Goal: Task Accomplishment & Management: Manage account settings

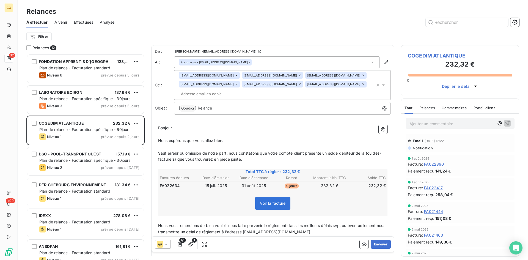
click at [265, 42] on div "Filtrer" at bounding box center [272, 36] width 493 height 17
click at [433, 56] on span "COGEDIM ATLANTIQUE" at bounding box center [460, 55] width 104 height 7
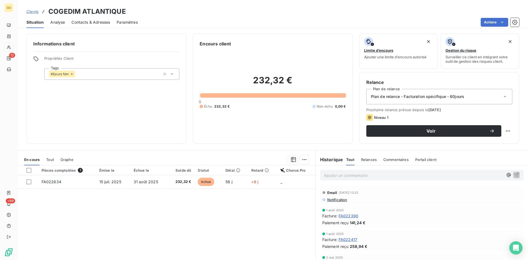
click at [93, 21] on span "Contacts & Adresses" at bounding box center [90, 22] width 38 height 5
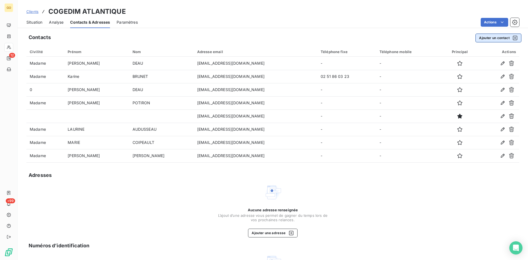
click at [482, 37] on button "Ajouter un contact" at bounding box center [498, 38] width 46 height 9
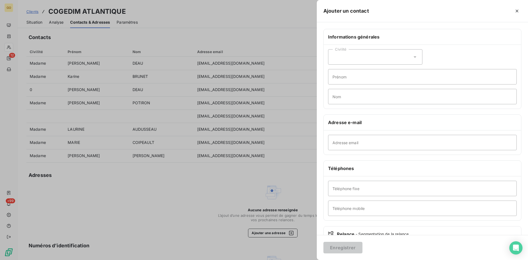
click at [404, 54] on div "Civilité" at bounding box center [375, 56] width 94 height 15
click at [356, 72] on li "Madame" at bounding box center [375, 71] width 94 height 10
click at [354, 83] on input "Prénom" at bounding box center [422, 76] width 189 height 15
type input "[PERSON_NAME]"
click at [352, 96] on input "Nom" at bounding box center [422, 96] width 189 height 15
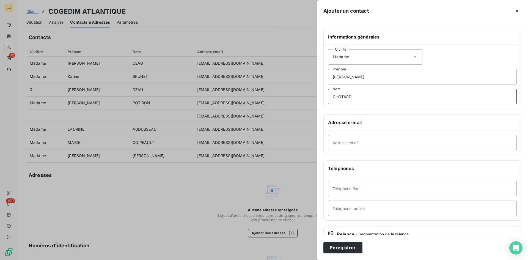
type input "CHOTARD"
click at [373, 141] on input "Adresse email" at bounding box center [422, 142] width 189 height 15
click at [413, 137] on input "Adresse email" at bounding box center [422, 142] width 189 height 15
paste input "[EMAIL_ADDRESS][DOMAIN_NAME]"
type input "[EMAIL_ADDRESS][DOMAIN_NAME]"
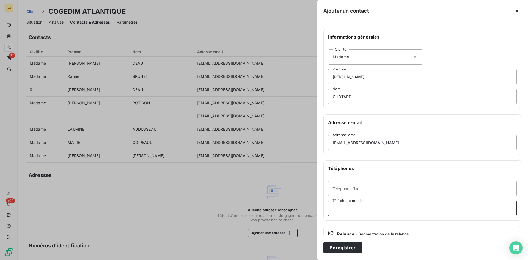
click at [370, 208] on input "Téléphone mobile" at bounding box center [422, 207] width 189 height 15
type input "06 71 46 06 84"
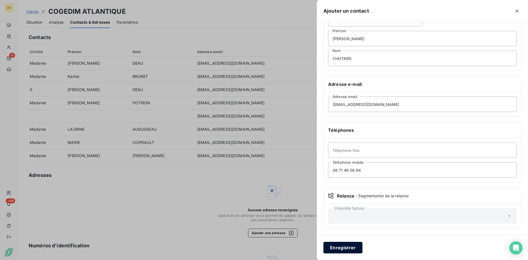
click at [351, 248] on button "Enregistrer" at bounding box center [342, 248] width 39 height 12
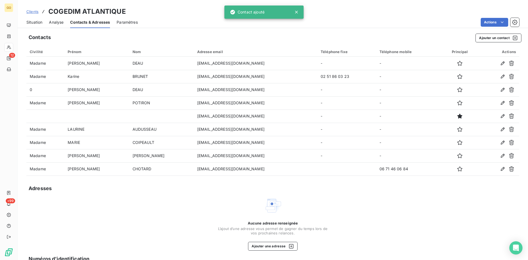
click at [37, 24] on span "Situation" at bounding box center [34, 22] width 16 height 5
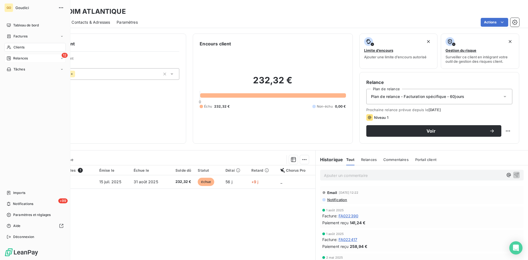
click at [11, 58] on div "Relances" at bounding box center [17, 58] width 21 height 5
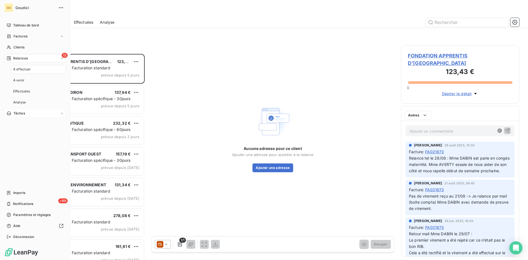
scroll to position [202, 114]
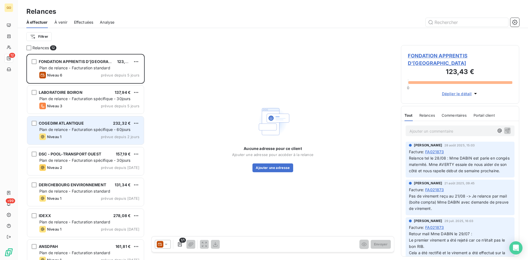
click at [59, 123] on span "COGEDIM ATLANTIQUE" at bounding box center [61, 123] width 45 height 5
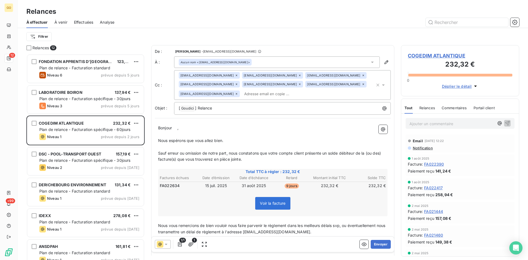
click at [362, 85] on icon at bounding box center [363, 83] width 3 height 3
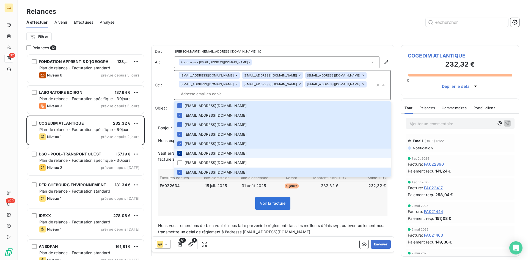
click at [180, 152] on icon at bounding box center [179, 153] width 3 height 3
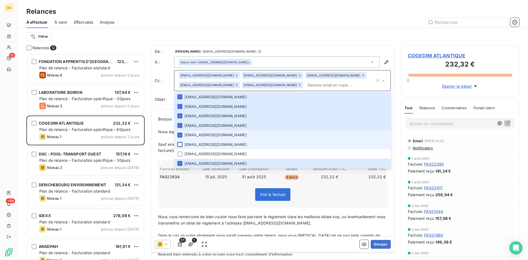
click at [178, 138] on li "[EMAIL_ADDRESS][DOMAIN_NAME]" at bounding box center [282, 135] width 217 height 10
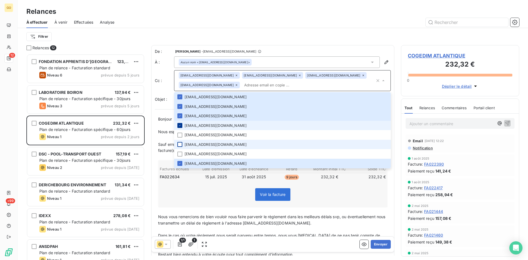
click at [180, 125] on icon at bounding box center [179, 125] width 3 height 3
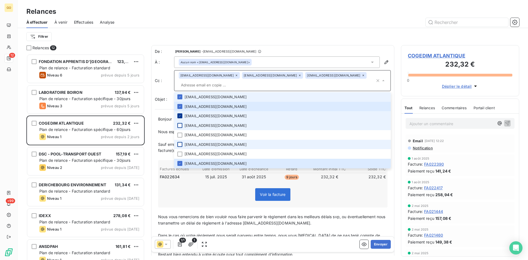
click at [180, 114] on icon at bounding box center [179, 115] width 3 height 3
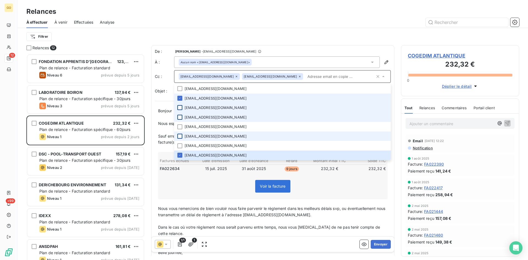
click at [178, 95] on li "[EMAIL_ADDRESS][DOMAIN_NAME]" at bounding box center [282, 98] width 217 height 10
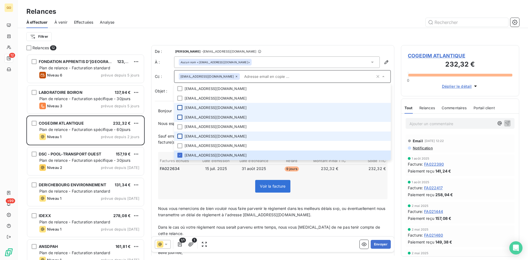
scroll to position [1, 0]
click at [381, 73] on icon at bounding box center [383, 75] width 5 height 5
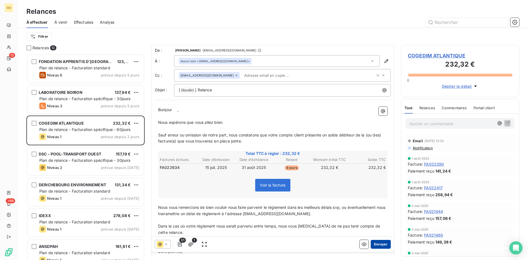
click at [372, 246] on button "Envoyer" at bounding box center [381, 244] width 20 height 9
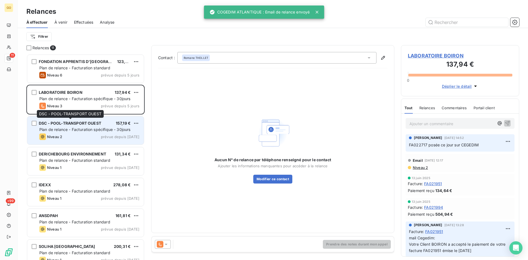
click at [76, 123] on span "DSC - POOL-TRANSPORT OUEST" at bounding box center [70, 123] width 62 height 5
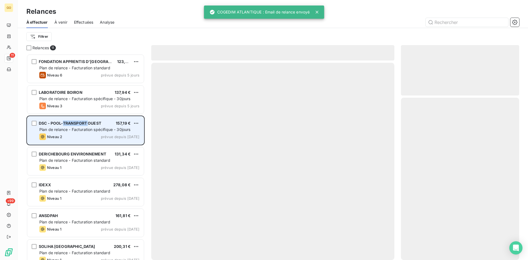
click at [76, 123] on span "DSC - POOL-TRANSPORT OUEST" at bounding box center [70, 123] width 62 height 5
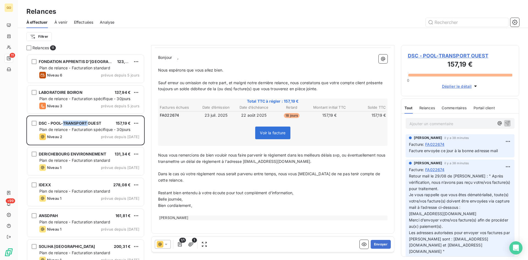
scroll to position [54, 0]
click at [466, 56] on span "DSC - POOL-TRANSPORT OUEST" at bounding box center [460, 55] width 104 height 7
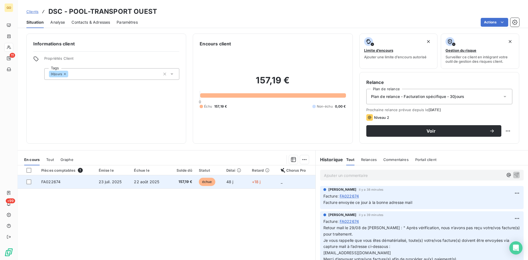
click at [111, 181] on span "23 juil. 2025" at bounding box center [110, 181] width 23 height 5
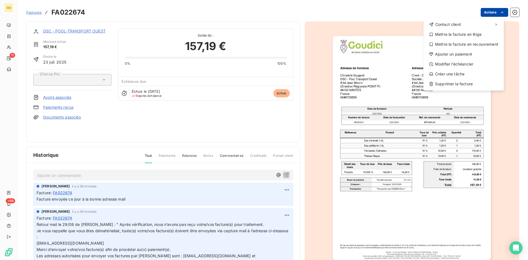
click at [500, 8] on html "GO 11 +99 Factures FA022674 Actions Contact client Mettre la facture en litige …" at bounding box center [264, 130] width 528 height 260
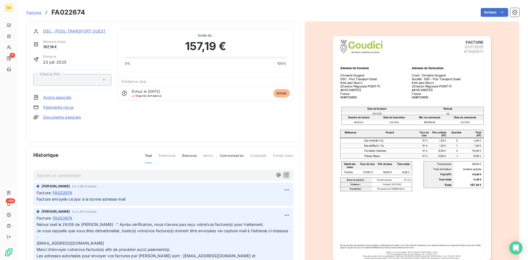
click at [314, 15] on html "GO 11 +99 Factures FA022674 Actions DSC - POOL-TRANSPORT OUEST Montant initial …" at bounding box center [264, 130] width 528 height 260
click at [68, 192] on span "FA022674" at bounding box center [62, 193] width 19 height 6
click at [78, 32] on link "DSC - POOL-TRANSPORT OUEST" at bounding box center [74, 31] width 62 height 5
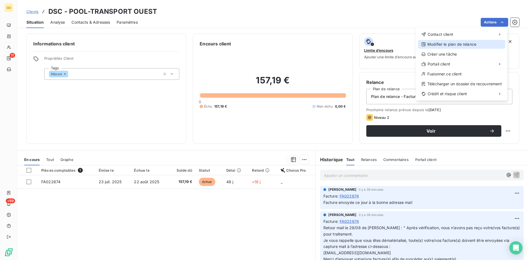
click at [466, 45] on div "Modifier le plan de relance" at bounding box center [461, 44] width 87 height 9
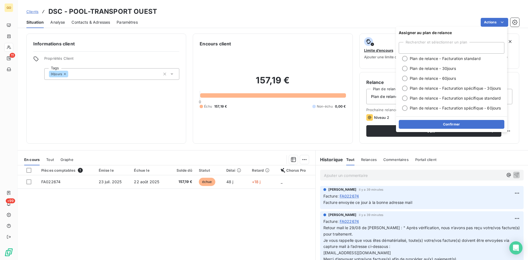
click at [460, 15] on div "Clients DSC - POOL-TRANSPORT OUEST" at bounding box center [273, 12] width 510 height 10
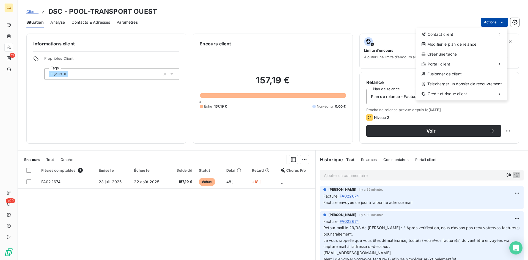
click at [505, 21] on html "GO 11 +99 Clients DSC - POOL-TRANSPORT OUEST Situation Analyse Contacts & Adres…" at bounding box center [264, 130] width 528 height 260
click at [60, 8] on html "GO 11 +99 Clients DSC - POOL-TRANSPORT OUEST Situation Analyse Contacts & Adres…" at bounding box center [264, 130] width 528 height 260
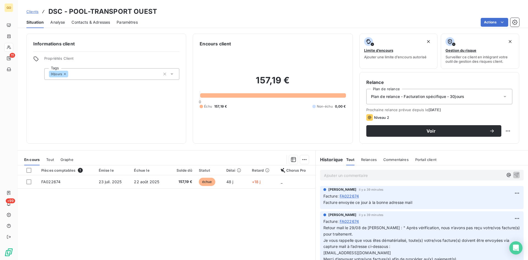
click at [34, 22] on span "Situation" at bounding box center [34, 22] width 17 height 5
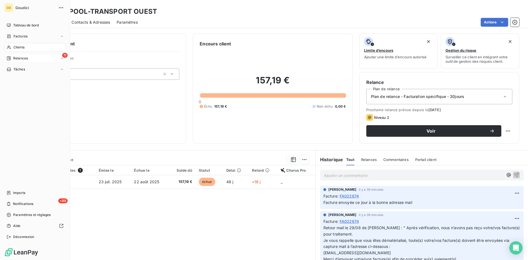
click at [23, 56] on div "11 Relances" at bounding box center [34, 58] width 61 height 9
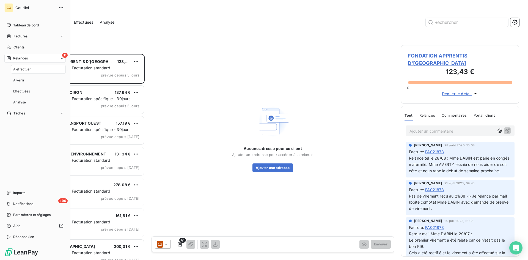
scroll to position [202, 114]
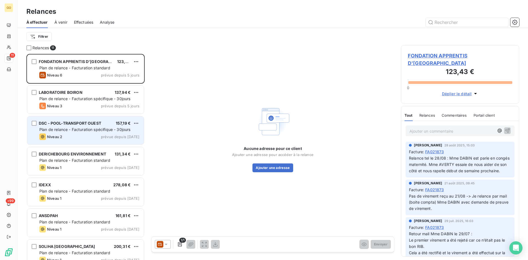
click at [82, 122] on span "DSC - POOL-TRANSPORT OUEST" at bounding box center [70, 123] width 62 height 5
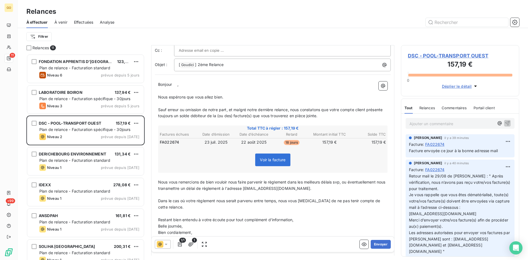
scroll to position [54, 0]
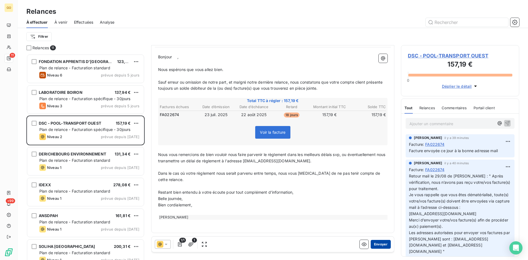
click at [376, 244] on button "Envoyer" at bounding box center [381, 244] width 20 height 9
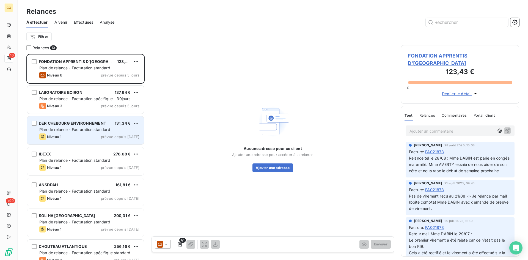
click at [77, 121] on span "DERICHEBOURG ENVIRONNEMENT" at bounding box center [72, 123] width 67 height 5
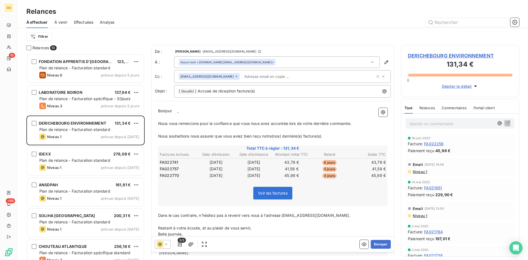
click at [422, 54] on span "DERICHEBOURG ENVIRONNEMENT" at bounding box center [460, 55] width 104 height 7
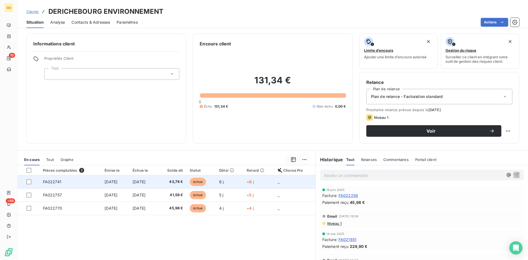
click at [55, 183] on span "FA022741" at bounding box center [52, 181] width 18 height 5
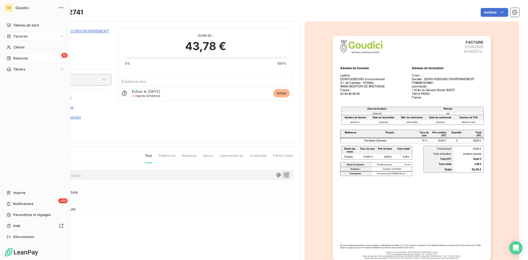
click at [10, 60] on icon at bounding box center [9, 58] width 4 height 4
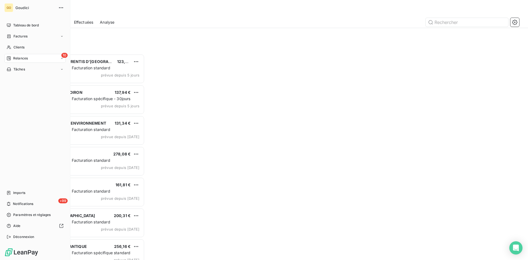
scroll to position [202, 114]
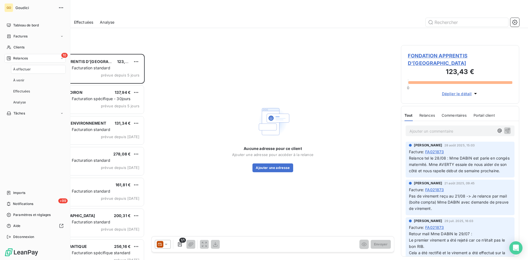
click at [26, 68] on span "À effectuer" at bounding box center [22, 69] width 18 height 5
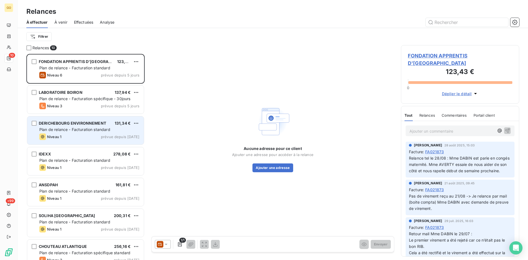
click at [64, 126] on div "DERICHEBOURG ENVIRONNEMENT" at bounding box center [72, 122] width 67 height 5
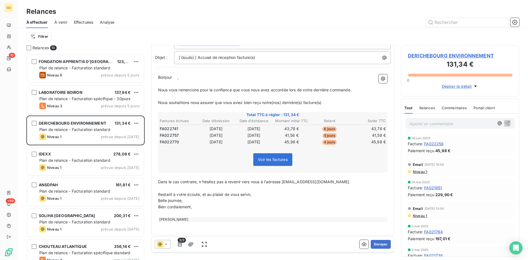
scroll to position [36, 0]
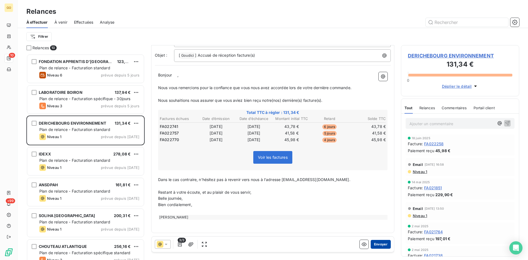
click at [373, 243] on button "Envoyer" at bounding box center [381, 244] width 20 height 9
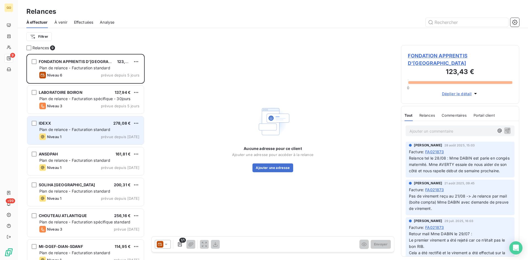
click at [43, 124] on span "IDEXX" at bounding box center [45, 123] width 12 height 5
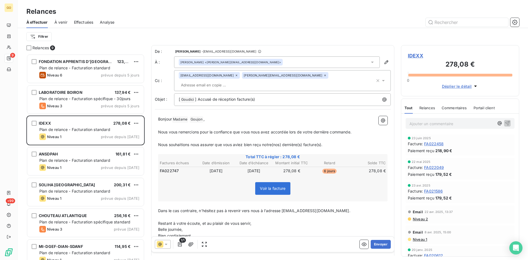
click at [270, 186] on span "Voir la facture" at bounding box center [273, 188] width 26 height 5
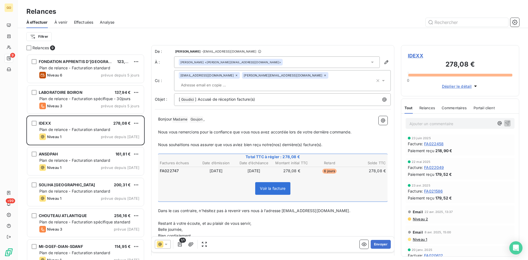
click at [269, 184] on span "Voir la facture" at bounding box center [272, 188] width 35 height 13
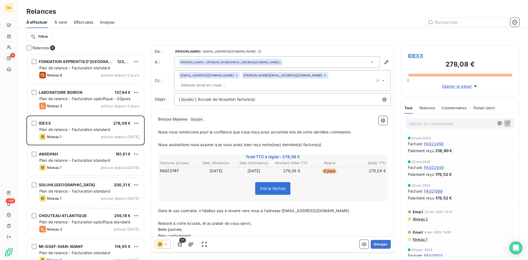
click at [416, 54] on span "IDEXX" at bounding box center [460, 55] width 104 height 7
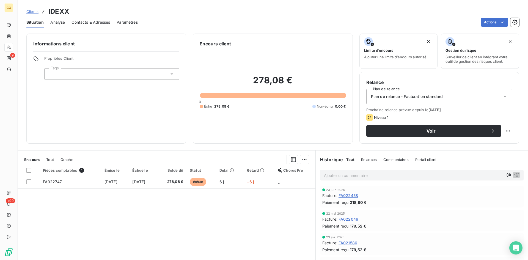
click at [108, 146] on div "Informations client Propriétés Client Tags Encours client 278,08 € 0 Échu 278,0…" at bounding box center [273, 145] width 510 height 230
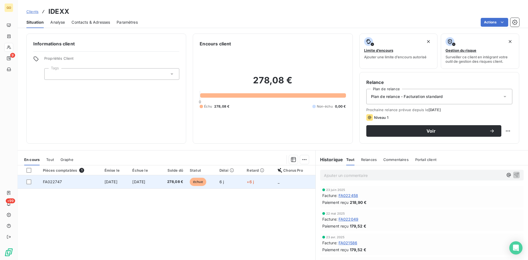
click at [49, 180] on span "FA022747" at bounding box center [52, 181] width 19 height 5
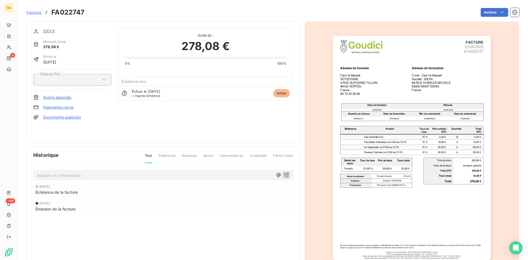
click at [52, 29] on link "IDEXX" at bounding box center [49, 31] width 12 height 5
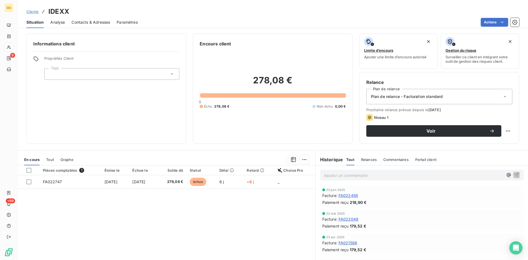
click at [92, 23] on span "Contacts & Adresses" at bounding box center [90, 22] width 38 height 5
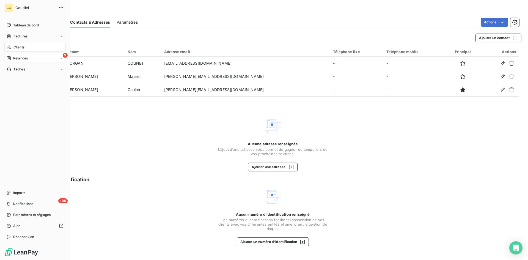
click at [18, 55] on div "9 Relances" at bounding box center [34, 58] width 61 height 9
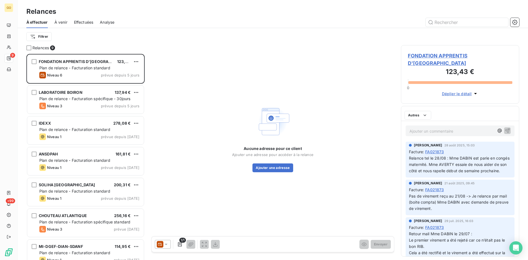
scroll to position [202, 114]
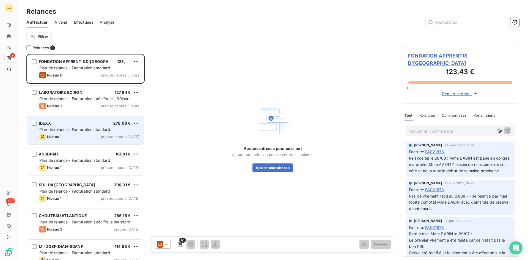
click at [46, 124] on span "IDEXX" at bounding box center [45, 123] width 12 height 5
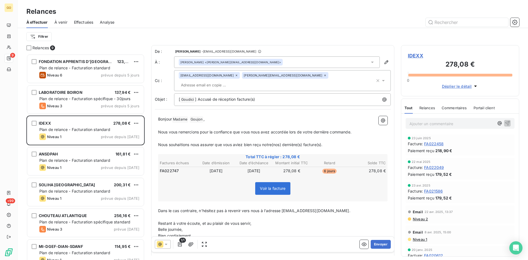
click at [371, 62] on icon at bounding box center [372, 62] width 3 height 1
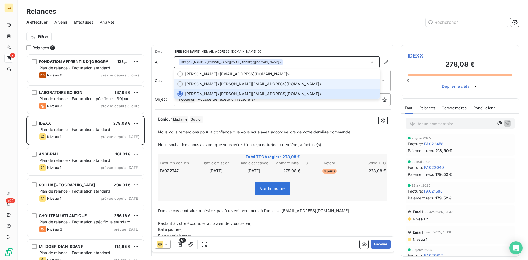
click at [181, 82] on div at bounding box center [179, 83] width 5 height 5
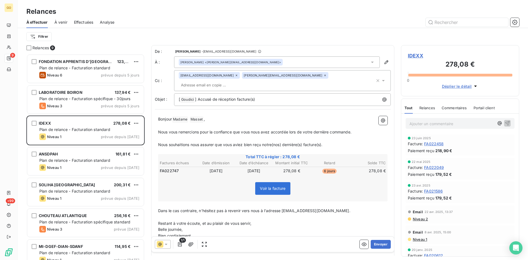
click at [235, 75] on icon at bounding box center [236, 75] width 3 height 3
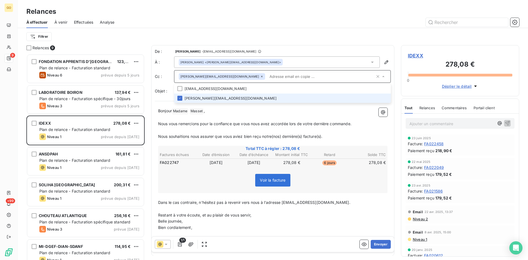
click at [261, 76] on icon at bounding box center [262, 77] width 2 height 2
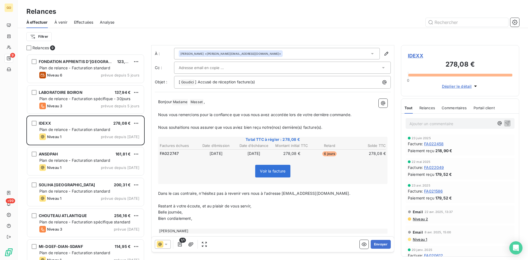
scroll to position [23, 0]
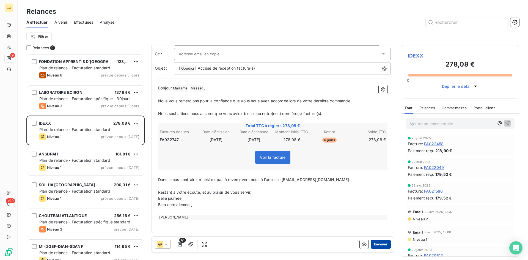
click at [374, 244] on button "Envoyer" at bounding box center [381, 244] width 20 height 9
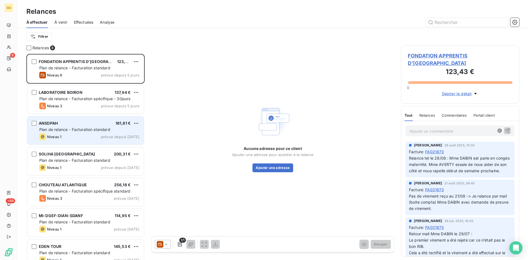
click at [52, 126] on div "ANSDPAH" at bounding box center [48, 122] width 19 height 5
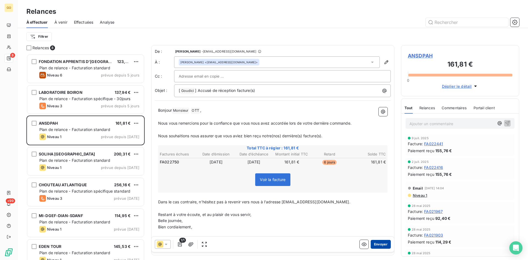
click at [376, 245] on button "Envoyer" at bounding box center [381, 244] width 20 height 9
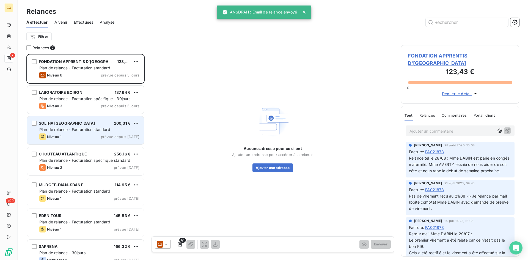
click at [67, 122] on span "SOLIHA [GEOGRAPHIC_DATA]" at bounding box center [67, 123] width 56 height 5
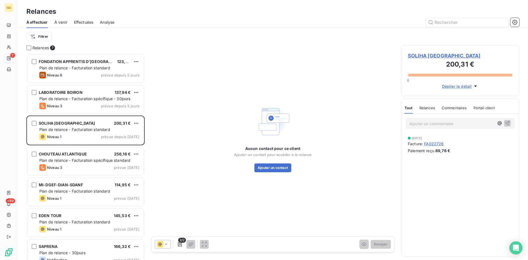
click at [436, 57] on span "SOLIHA [GEOGRAPHIC_DATA]" at bounding box center [460, 55] width 104 height 7
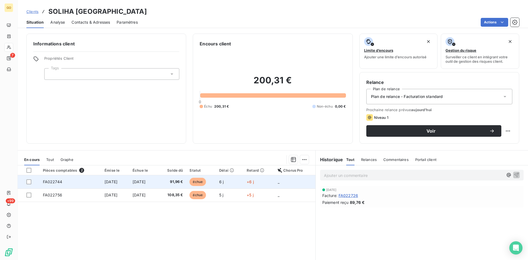
click at [54, 182] on span "FA022744" at bounding box center [52, 181] width 19 height 5
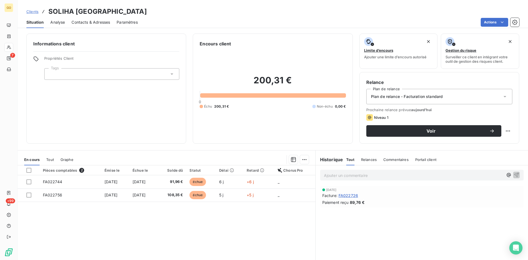
click at [91, 23] on span "Contacts & Adresses" at bounding box center [90, 22] width 38 height 5
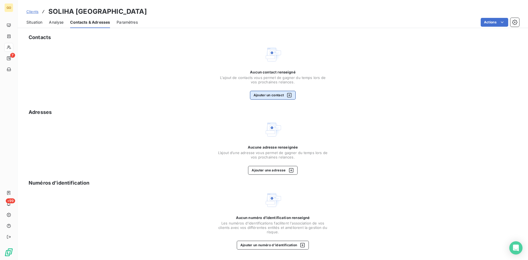
click at [278, 98] on button "Ajouter un contact" at bounding box center [273, 95] width 46 height 9
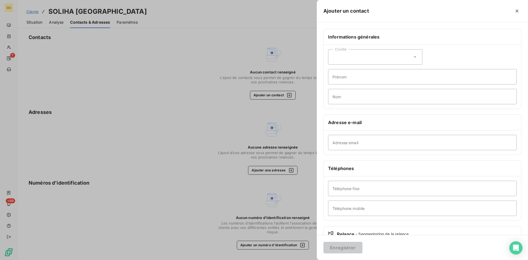
click at [415, 57] on icon at bounding box center [414, 56] width 5 height 5
click at [334, 72] on input "radio" at bounding box center [333, 70] width 5 height 5
click at [350, 81] on input "Prénom" at bounding box center [422, 76] width 189 height 15
type input "[PERSON_NAME]"
click at [408, 96] on input "Nom" at bounding box center [422, 96] width 189 height 15
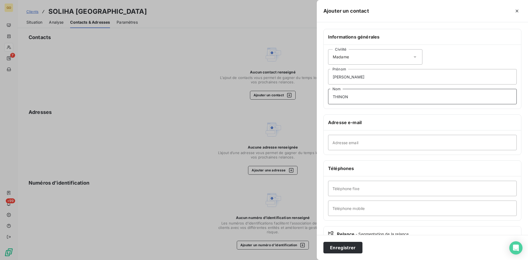
type input "THINON"
click at [368, 144] on input "Adresse email" at bounding box center [422, 142] width 189 height 15
click at [403, 147] on input "Adresse email" at bounding box center [422, 142] width 189 height 15
paste input "[PERSON_NAME][EMAIL_ADDRESS][DOMAIN_NAME]"
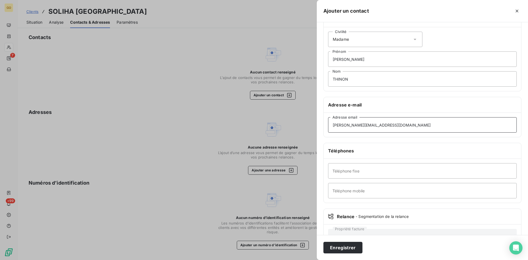
scroll to position [38, 0]
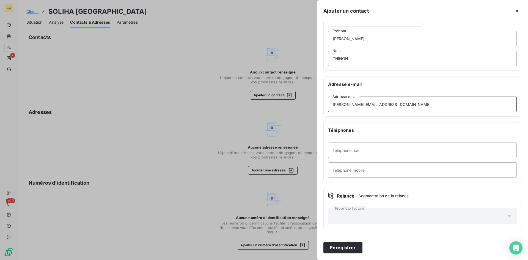
type input "[PERSON_NAME][EMAIL_ADDRESS][DOMAIN_NAME]"
click at [350, 171] on input "Téléphone mobile" at bounding box center [422, 169] width 189 height 15
type input "06 28 56 74 90"
click at [347, 250] on button "Enregistrer" at bounding box center [342, 248] width 39 height 12
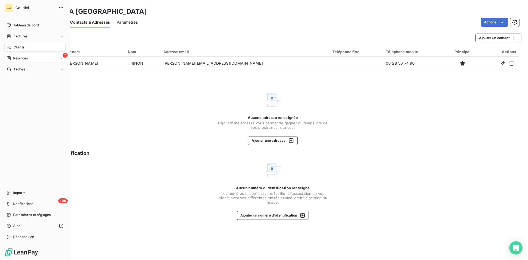
click at [26, 59] on span "Relances" at bounding box center [20, 58] width 15 height 5
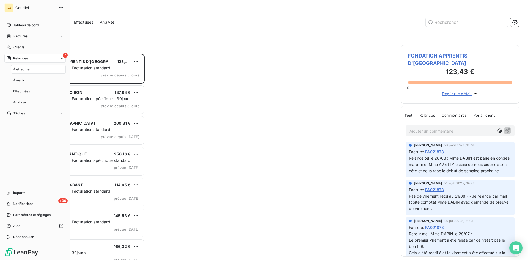
scroll to position [202, 114]
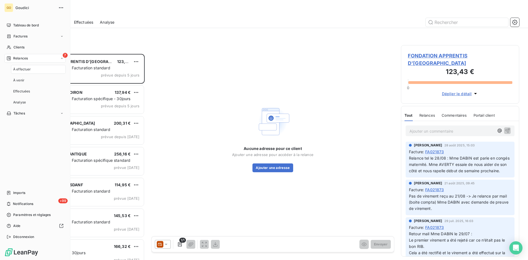
click at [20, 68] on span "À effectuer" at bounding box center [22, 69] width 18 height 5
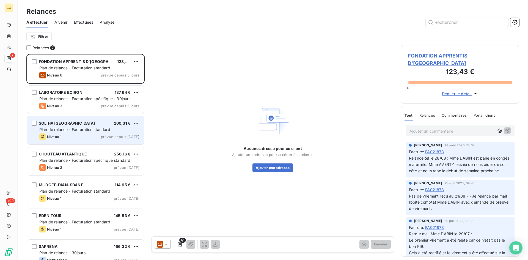
click at [56, 122] on span "SOLIHA [GEOGRAPHIC_DATA]" at bounding box center [67, 123] width 56 height 5
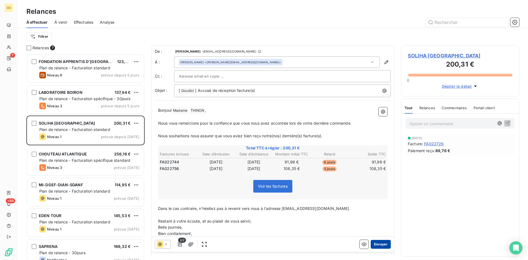
click at [383, 244] on button "Envoyer" at bounding box center [381, 244] width 20 height 9
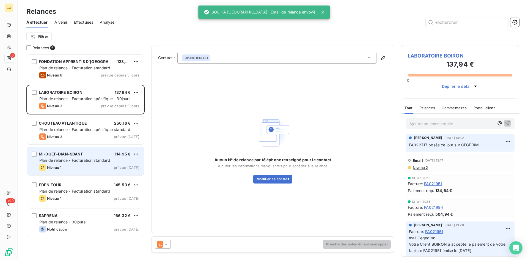
click at [60, 156] on div "MI-DGEF-DIAN-SDANF" at bounding box center [61, 153] width 44 height 5
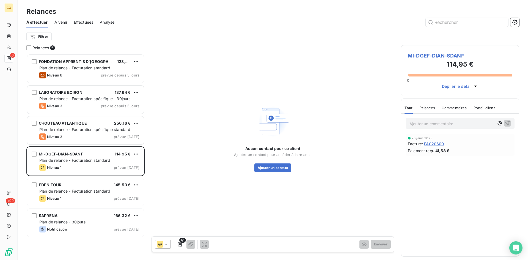
click at [449, 56] on span "MI-DGEF-DIAN-SDANF" at bounding box center [460, 55] width 104 height 7
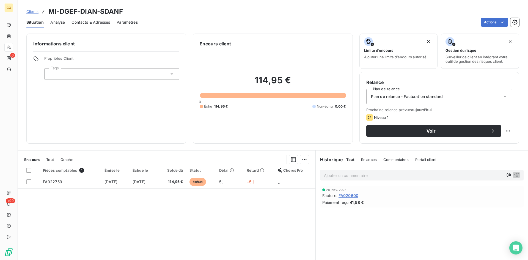
click at [93, 20] on span "Contacts & Adresses" at bounding box center [90, 22] width 38 height 5
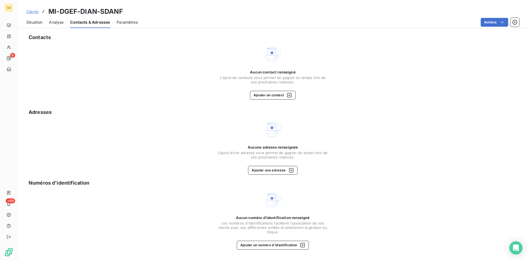
click at [282, 90] on div "Aucun contact renseigné L'ajout de contacts vous permet de gagner du temps lors…" at bounding box center [273, 85] width 110 height 30
click at [284, 95] on button "Ajouter un contact" at bounding box center [273, 95] width 46 height 9
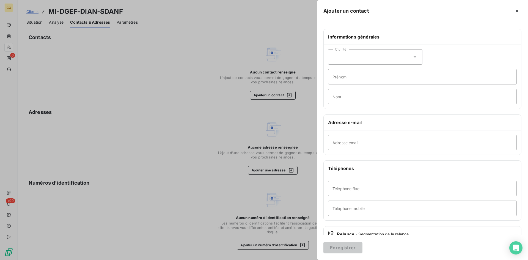
click at [414, 56] on icon at bounding box center [414, 56] width 5 height 5
click at [344, 68] on span "Madame" at bounding box center [346, 70] width 15 height 5
click at [345, 79] on input "Prénom" at bounding box center [422, 76] width 189 height 15
click at [382, 73] on input "Prénom" at bounding box center [422, 76] width 189 height 15
type input "[PERSON_NAME]"
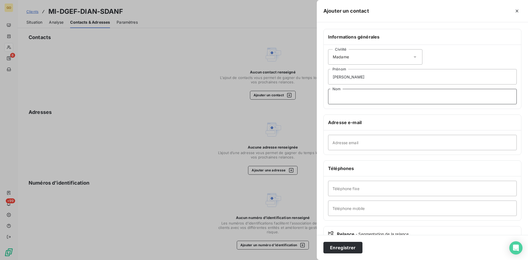
click at [369, 95] on input "Nom" at bounding box center [422, 96] width 189 height 15
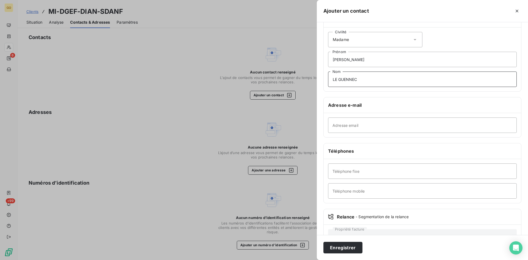
scroll to position [38, 0]
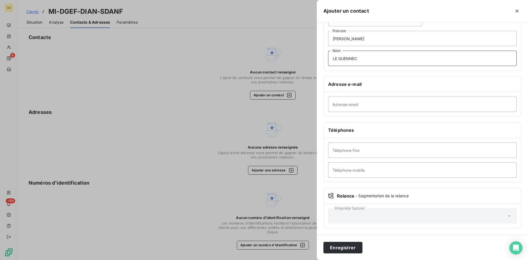
type input "LE GUENNEC"
click at [378, 108] on input "Adresse email" at bounding box center [422, 104] width 189 height 15
drag, startPoint x: 407, startPoint y: 113, endPoint x: 407, endPoint y: 107, distance: 5.5
click at [407, 111] on div "Adresse email" at bounding box center [422, 104] width 197 height 24
click at [406, 98] on input "Adresse email" at bounding box center [422, 104] width 189 height 15
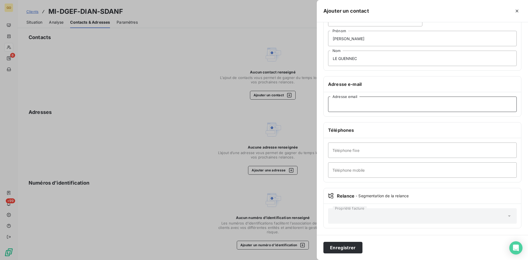
click at [407, 107] on input "Adresse email" at bounding box center [422, 104] width 189 height 15
paste input "[EMAIL_ADDRESS][DOMAIN_NAME]"
type input "[EMAIL_ADDRESS][DOMAIN_NAME]"
click at [362, 173] on input "Téléphone mobile" at bounding box center [422, 169] width 189 height 15
click at [391, 150] on input "Téléphone fixe" at bounding box center [422, 149] width 189 height 15
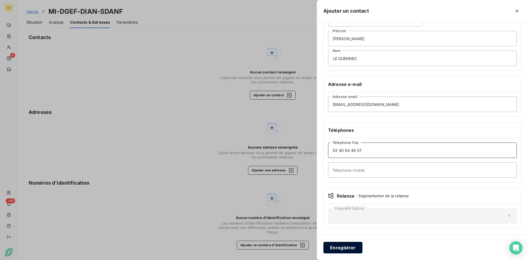
type input "02 40 84 46 07"
click at [349, 248] on button "Enregistrer" at bounding box center [342, 248] width 39 height 12
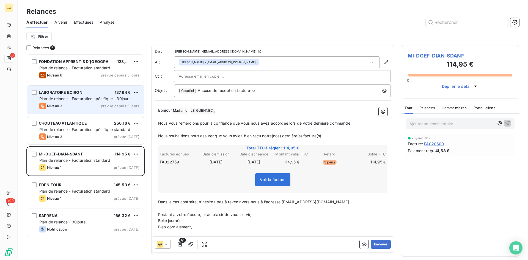
scroll to position [202, 114]
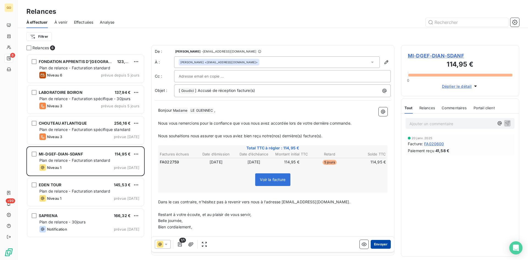
click at [380, 244] on button "Envoyer" at bounding box center [381, 244] width 20 height 9
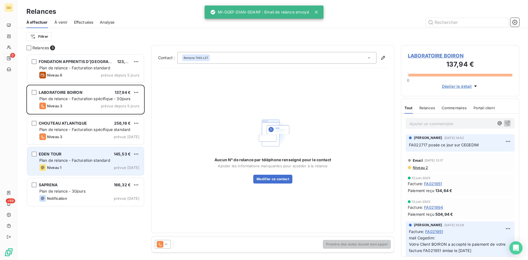
click at [52, 153] on span "EDEN TOUR" at bounding box center [50, 154] width 23 height 5
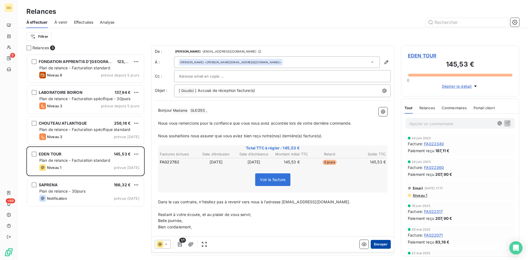
click at [375, 245] on button "Envoyer" at bounding box center [381, 244] width 20 height 9
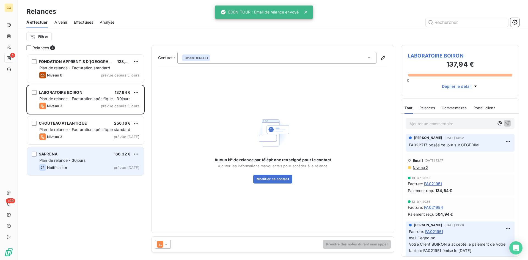
click at [51, 153] on span "SAPRENA" at bounding box center [48, 154] width 19 height 5
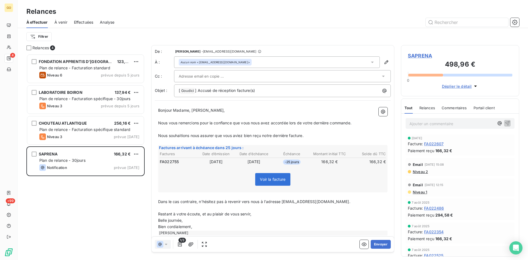
click at [420, 54] on span "SAPRENA" at bounding box center [460, 55] width 104 height 7
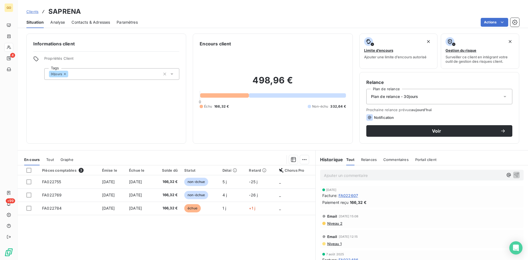
click at [98, 25] on div "Contacts & Adresses" at bounding box center [90, 22] width 38 height 12
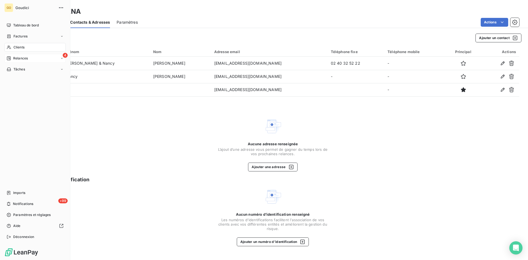
click at [8, 56] on div "Relances" at bounding box center [17, 58] width 21 height 5
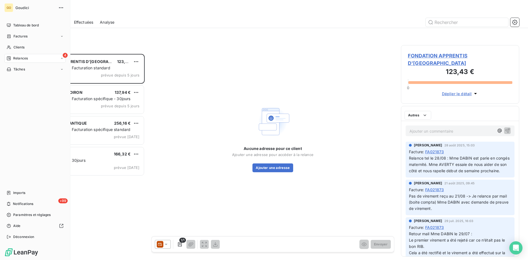
scroll to position [202, 114]
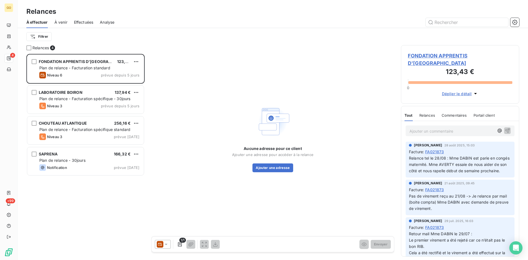
click at [218, 137] on div "Aucune adresse pour ce client Ajouter une adresse pour accéder à la relance Ajo…" at bounding box center [272, 138] width 243 height 186
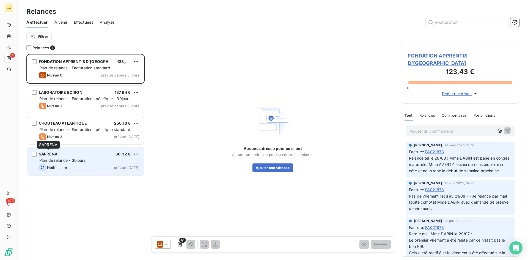
click at [48, 153] on span "SAPRENA" at bounding box center [48, 154] width 19 height 5
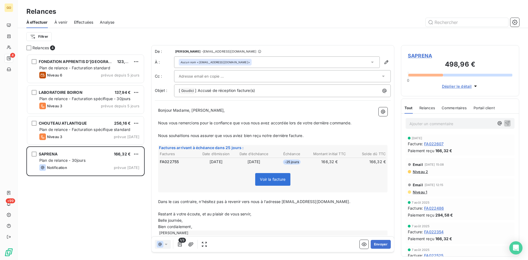
click at [249, 62] on div "Aucun nom <[EMAIL_ADDRESS][DOMAIN_NAME]>" at bounding box center [277, 62] width 206 height 12
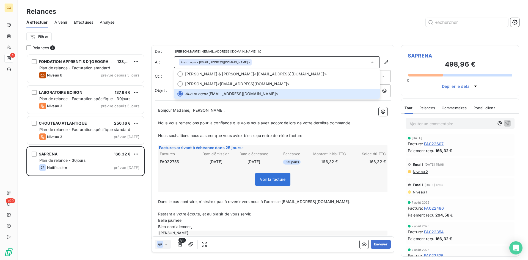
click at [347, 43] on div "Filtrer" at bounding box center [272, 36] width 493 height 17
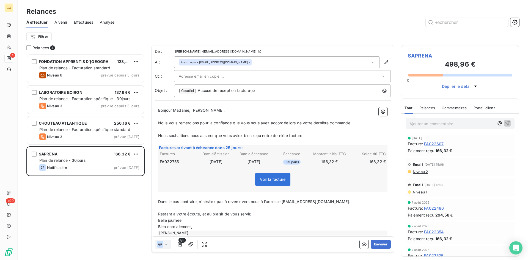
click at [381, 76] on icon at bounding box center [383, 75] width 5 height 5
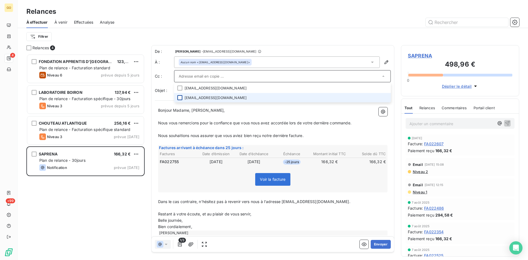
click at [179, 96] on div at bounding box center [179, 97] width 5 height 5
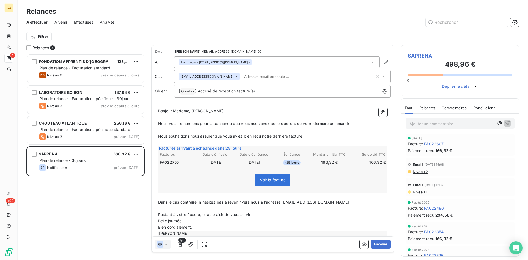
click at [243, 24] on div at bounding box center [320, 22] width 398 height 9
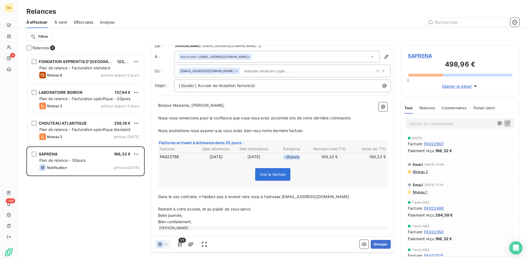
scroll to position [10, 0]
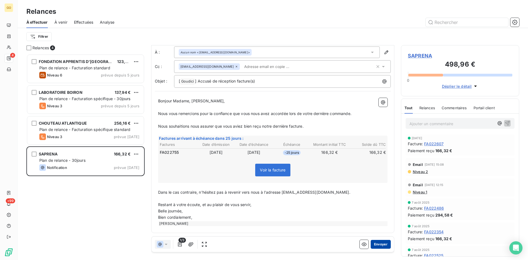
click at [382, 246] on button "Envoyer" at bounding box center [381, 244] width 20 height 9
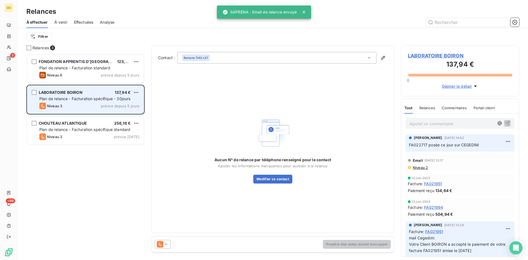
click at [60, 91] on span "LABORATOIRE BOIRON" at bounding box center [61, 92] width 44 height 5
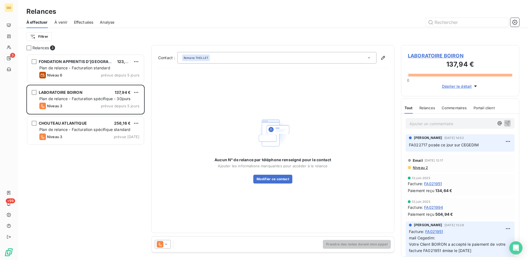
click at [65, 193] on div "FONDATION APPRENTIS D'AUTEUIL 123,43 € Plan de relance - Facturation standard N…" at bounding box center [85, 157] width 118 height 206
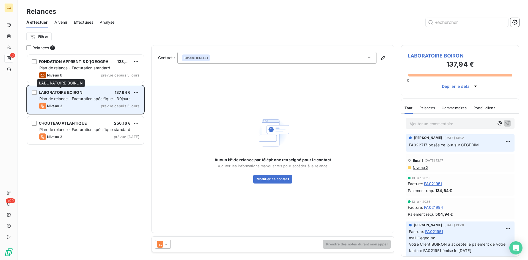
click at [52, 95] on div "LABORATOIRE BOIRON" at bounding box center [61, 92] width 44 height 5
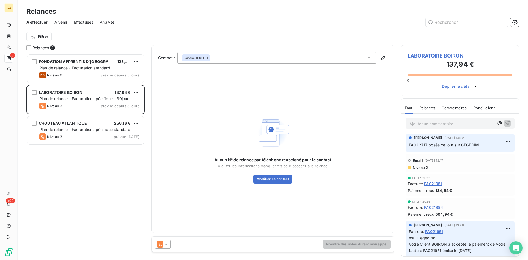
click at [422, 56] on span "LABORATOIRE BOIRON" at bounding box center [460, 55] width 104 height 7
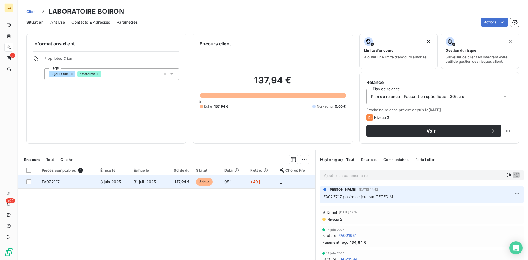
click at [111, 180] on span "3 juin 2025" at bounding box center [110, 181] width 21 height 5
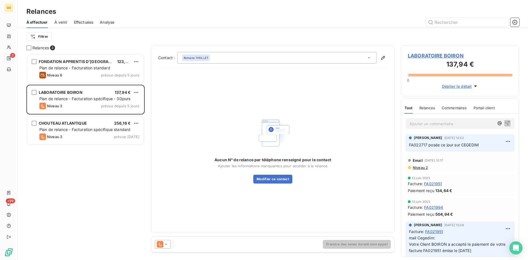
scroll to position [202, 114]
click at [424, 56] on span "LABORATOIRE BOIRON" at bounding box center [460, 55] width 104 height 7
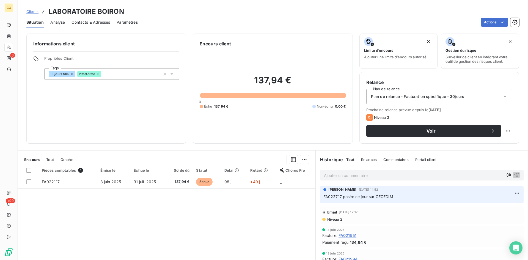
click at [85, 22] on span "Contacts & Adresses" at bounding box center [90, 22] width 38 height 5
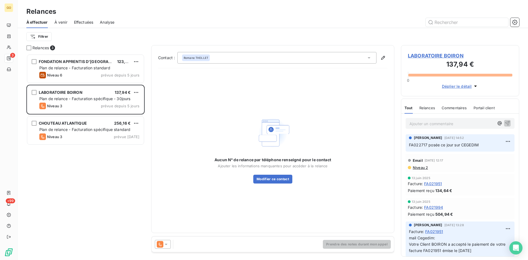
scroll to position [202, 114]
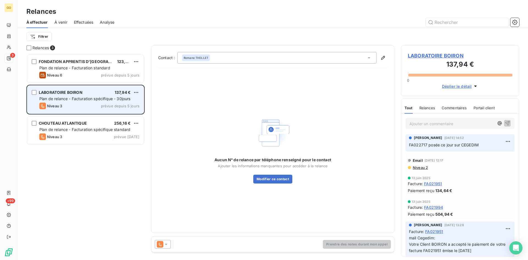
click at [60, 91] on span "LABORATOIRE BOIRON" at bounding box center [61, 92] width 44 height 5
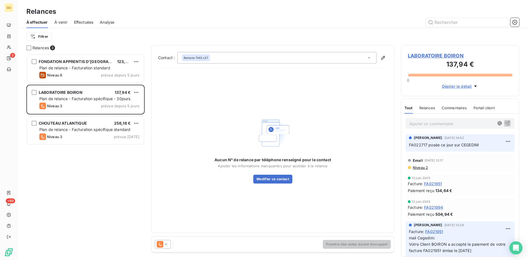
click at [411, 54] on span "LABORATOIRE BOIRON" at bounding box center [460, 55] width 104 height 7
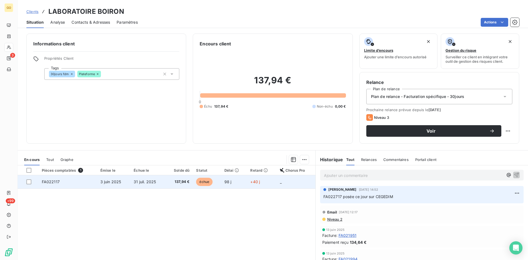
click at [116, 183] on span "3 juin 2025" at bounding box center [110, 181] width 21 height 5
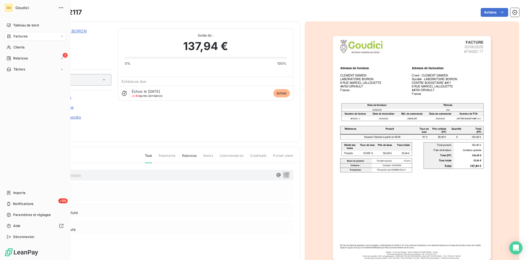
click at [9, 64] on nav "Tableau de bord Factures Clients 3 Relances Tâches" at bounding box center [34, 47] width 61 height 53
click at [12, 56] on div "Relances" at bounding box center [17, 58] width 21 height 5
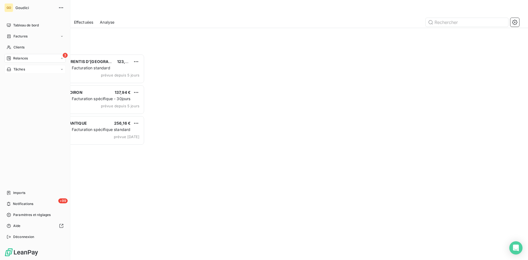
scroll to position [202, 114]
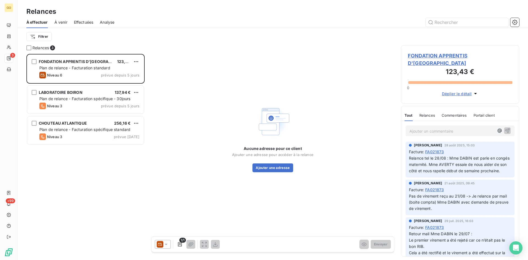
click at [83, 23] on span "Effectuées" at bounding box center [84, 22] width 20 height 5
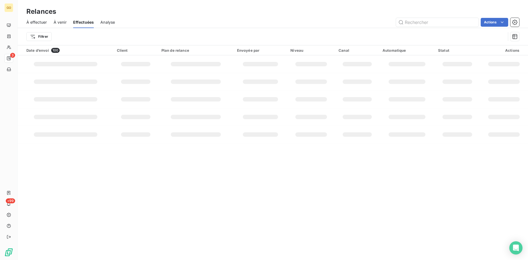
click at [59, 24] on span "À venir" at bounding box center [60, 22] width 13 height 5
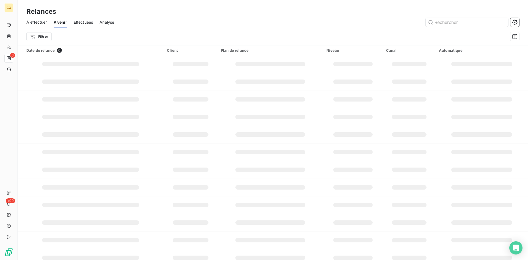
click at [39, 23] on span "À effectuer" at bounding box center [36, 22] width 21 height 5
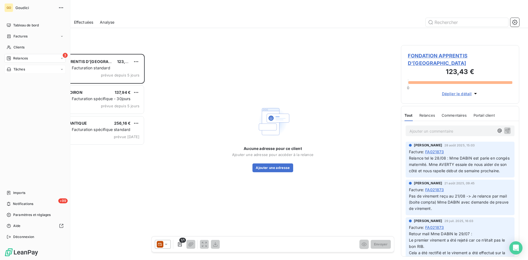
scroll to position [202, 114]
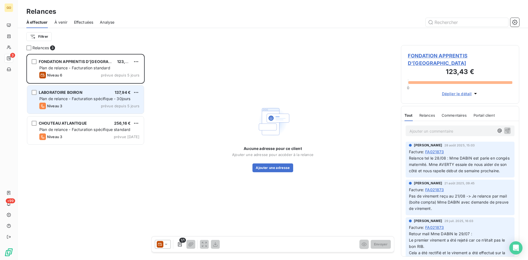
click at [66, 87] on div "LABORATOIRE BOIRON 137,94 € Plan de relance - Facturation spécifique - 30jours …" at bounding box center [85, 100] width 117 height 28
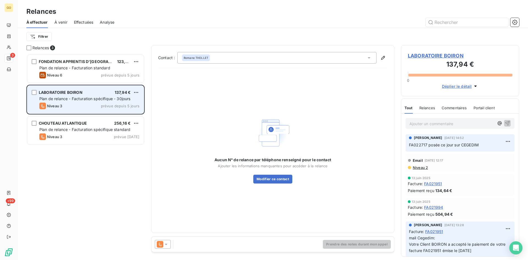
click at [61, 97] on span "Plan de relance - Facturation spécifique - 30jours" at bounding box center [84, 98] width 91 height 5
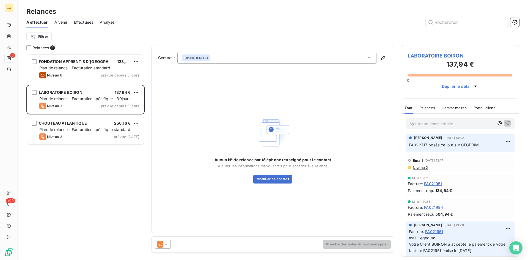
click at [371, 57] on icon at bounding box center [368, 57] width 5 height 5
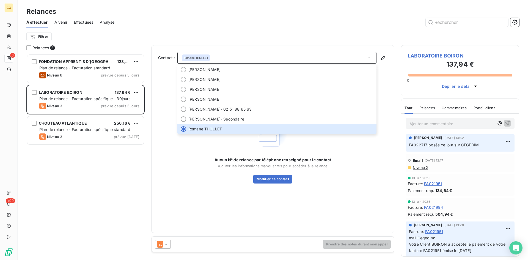
click at [334, 45] on div "Filtrer" at bounding box center [272, 36] width 493 height 17
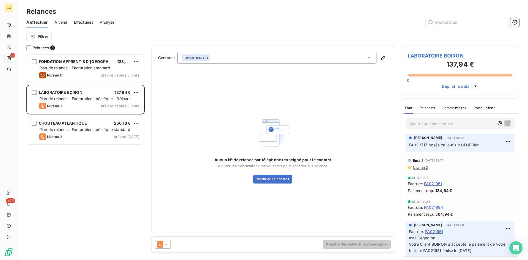
click at [426, 55] on span "LABORATOIRE BOIRON" at bounding box center [460, 55] width 104 height 7
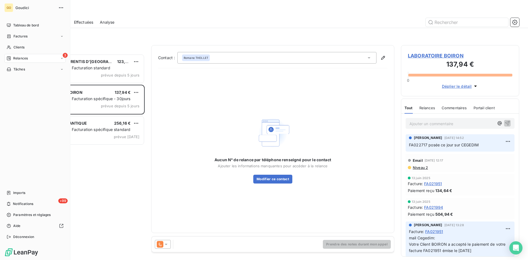
scroll to position [202, 114]
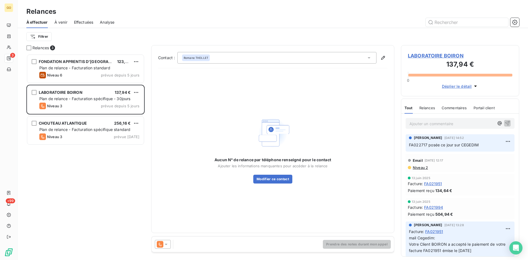
click at [456, 54] on span "LABORATOIRE BOIRON" at bounding box center [460, 55] width 104 height 7
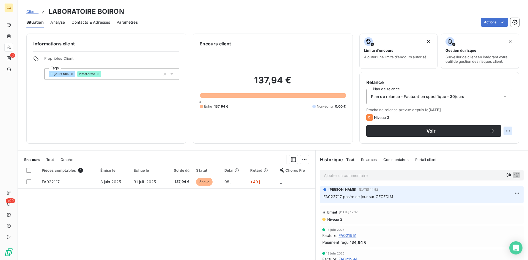
click at [502, 131] on html "GO 3 +99 Clients LABORATOIRE BOIRON Situation Analyse Contacts & Adresses Param…" at bounding box center [264, 130] width 528 height 260
click at [498, 144] on div "Replanifier cette action" at bounding box center [480, 143] width 49 height 9
select select "8"
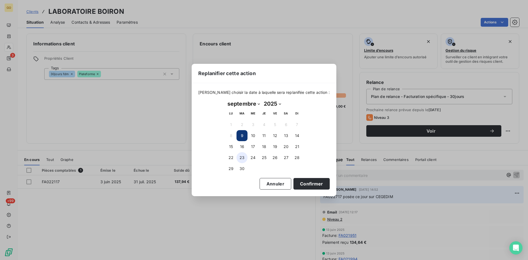
click at [241, 157] on button "23" at bounding box center [241, 157] width 11 height 11
click at [306, 185] on button "Confirmer" at bounding box center [311, 184] width 36 height 12
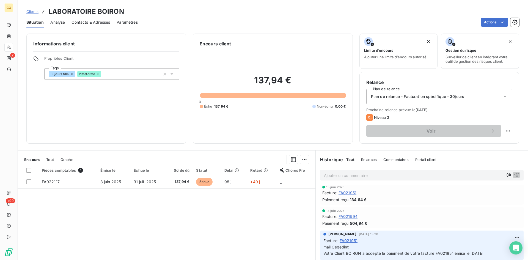
scroll to position [82, 0]
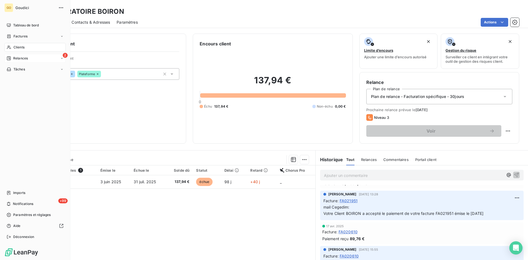
click at [8, 58] on icon at bounding box center [9, 58] width 4 height 4
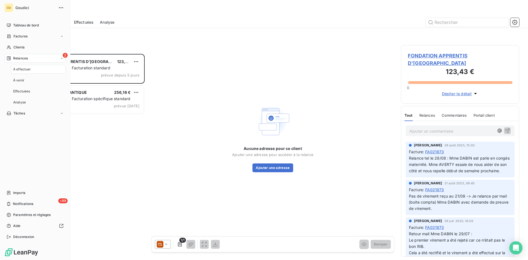
scroll to position [202, 114]
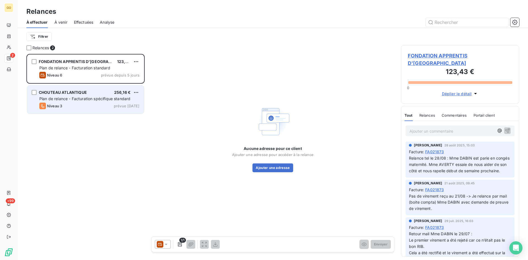
click at [79, 92] on span "CHOUTEAU ATLANTIQUE" at bounding box center [63, 92] width 48 height 5
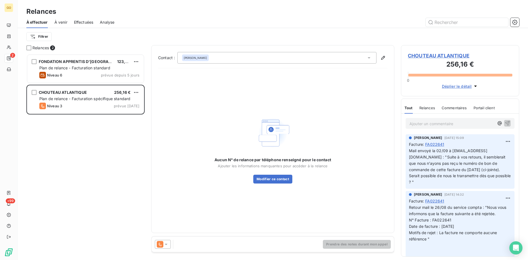
click at [430, 55] on span "CHOUTEAU ATLANTIQUE" at bounding box center [460, 55] width 104 height 7
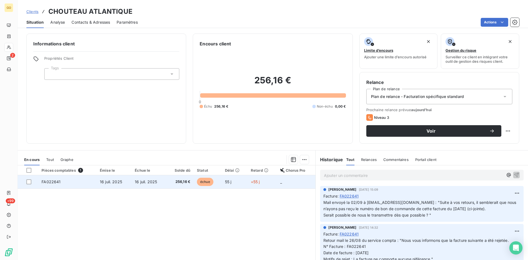
click at [113, 182] on span "16 juil. 2025" at bounding box center [111, 181] width 22 height 5
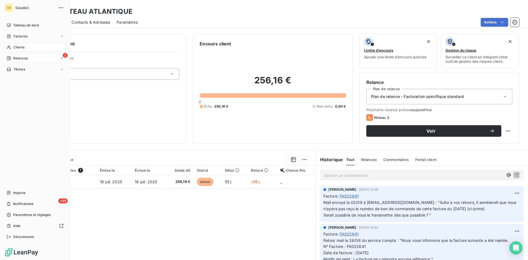
click at [19, 58] on span "Relances" at bounding box center [20, 58] width 15 height 5
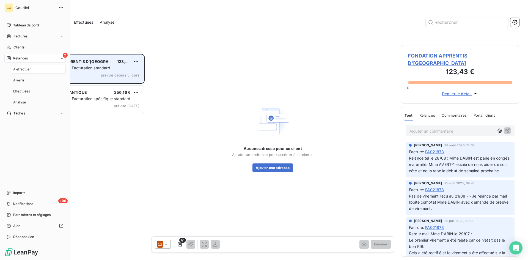
scroll to position [202, 114]
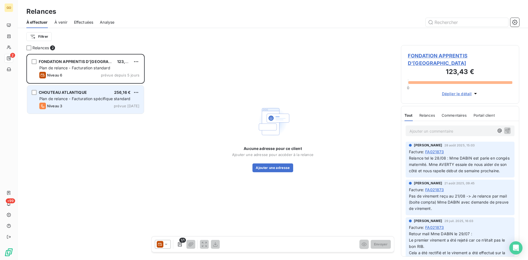
click at [69, 105] on div "Niveau 3 prévue aujourd’hui" at bounding box center [89, 106] width 100 height 7
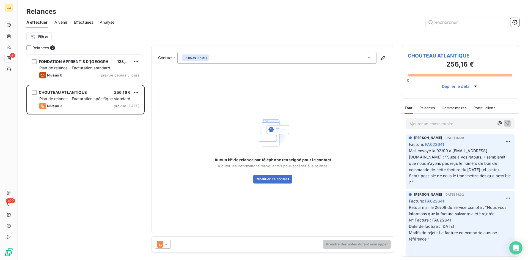
click at [419, 57] on span "CHOUTEAU ATLANTIQUE" at bounding box center [460, 55] width 104 height 7
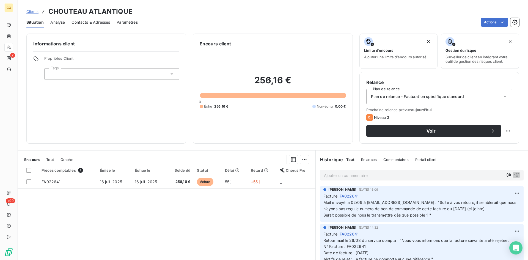
click at [86, 20] on span "Contacts & Adresses" at bounding box center [90, 22] width 38 height 5
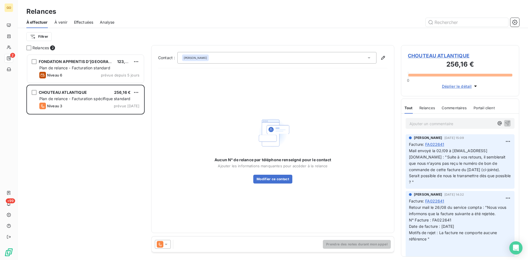
scroll to position [202, 114]
click at [453, 55] on span "CHOUTEAU ATLANTIQUE" at bounding box center [460, 55] width 104 height 7
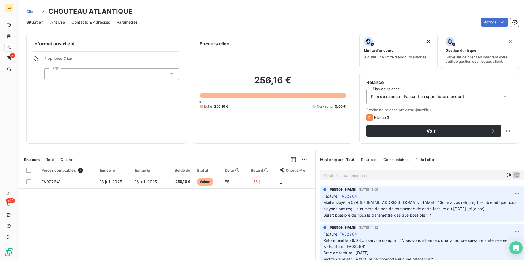
click at [83, 24] on span "Contacts & Adresses" at bounding box center [90, 22] width 38 height 5
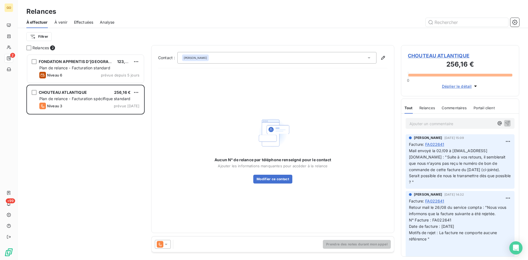
scroll to position [202, 114]
click at [203, 32] on div "Filtrer" at bounding box center [272, 36] width 493 height 10
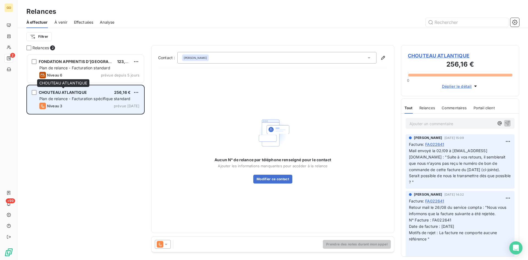
click at [78, 94] on span "CHOUTEAU ATLANTIQUE" at bounding box center [63, 92] width 48 height 5
click at [63, 94] on span "CHOUTEAU ATLANTIQUE" at bounding box center [63, 92] width 48 height 5
drag, startPoint x: 63, startPoint y: 138, endPoint x: 83, endPoint y: 94, distance: 48.6
click at [63, 138] on div "FONDATION APPRENTIS D'AUTEUIL 123,43 € Plan de relance - Facturation standard N…" at bounding box center [85, 157] width 118 height 206
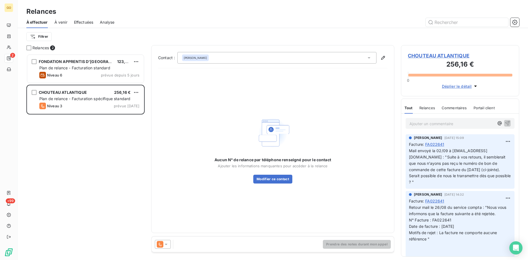
click at [431, 55] on span "CHOUTEAU ATLANTIQUE" at bounding box center [460, 55] width 104 height 7
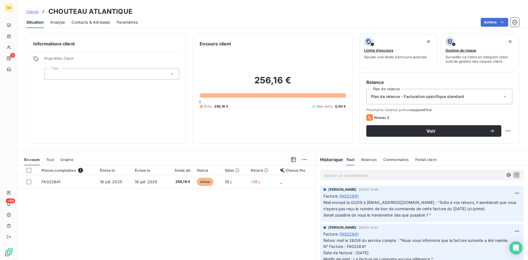
click at [448, 10] on div "Clients CHOUTEAU ATLANTIQUE" at bounding box center [273, 12] width 510 height 10
click at [35, 23] on span "Situation" at bounding box center [34, 22] width 17 height 5
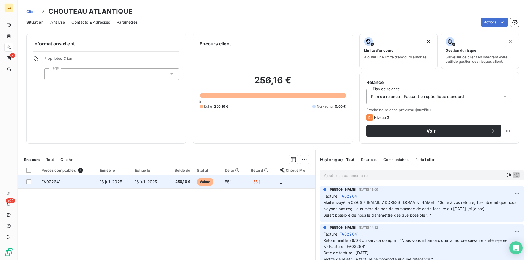
click at [54, 183] on span "FA022641" at bounding box center [51, 181] width 19 height 5
click at [44, 182] on span "FA022641" at bounding box center [51, 181] width 19 height 5
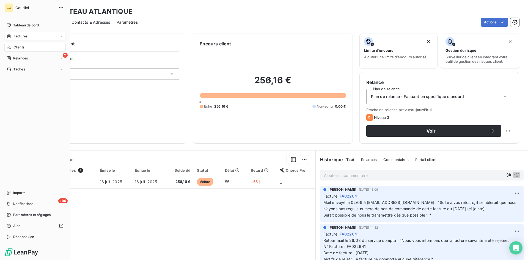
click at [38, 39] on div "Factures" at bounding box center [34, 36] width 61 height 9
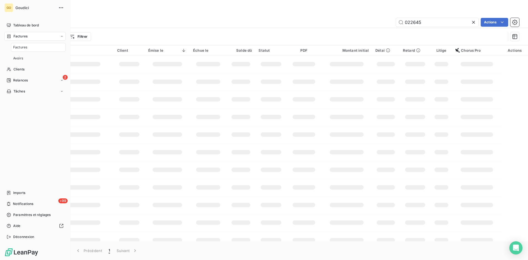
click at [25, 49] on span "Factures" at bounding box center [20, 47] width 14 height 5
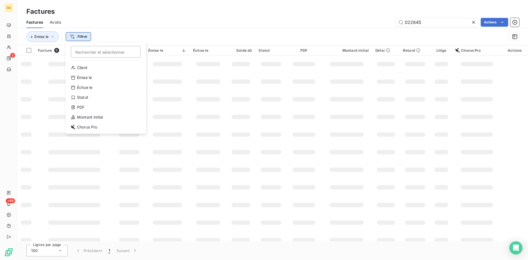
click at [72, 37] on html "GO 2 +99 Factures Factures Avoirs 022645 Actions Émise le Filtrer Rechercher et…" at bounding box center [264, 130] width 528 height 260
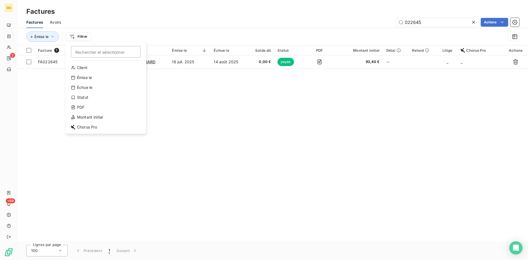
click at [135, 33] on html "GO 2 +99 Factures Factures Avoirs 022645 Actions Émise le Filtrer Rechercher et…" at bounding box center [264, 130] width 528 height 260
click at [56, 24] on span "Avoirs" at bounding box center [55, 22] width 11 height 5
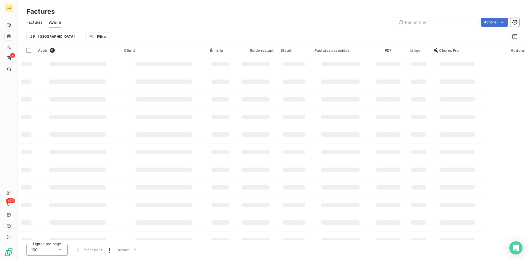
click at [39, 23] on span "Factures" at bounding box center [34, 22] width 16 height 5
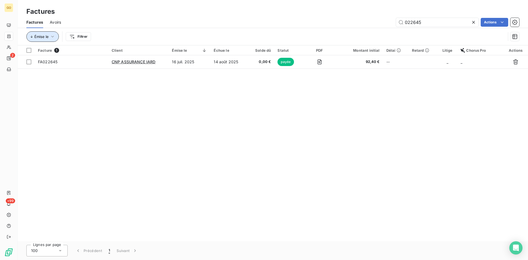
click at [53, 34] on icon "button" at bounding box center [52, 36] width 5 height 5
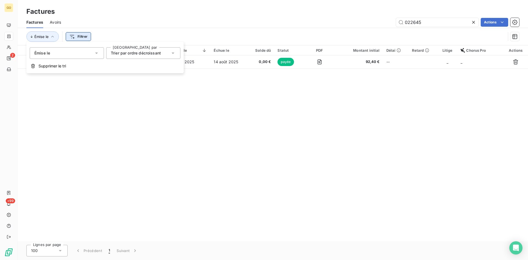
click at [84, 36] on html "GO 2 +99 Factures Factures Avoirs 022645 Actions Émise le Filtrer Facture 1 Cli…" at bounding box center [264, 130] width 528 height 260
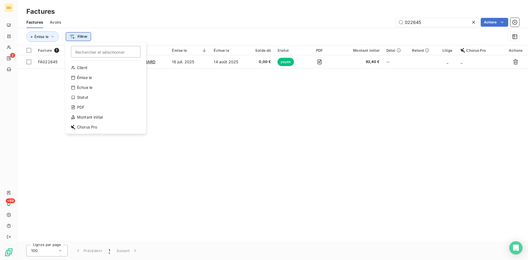
click at [81, 38] on html "GO 2 +99 Factures Factures Avoirs 022645 Actions Émise le Filtrer Rechercher et…" at bounding box center [264, 130] width 528 height 260
click at [112, 35] on html "GO 2 +99 Factures Factures Avoirs 022645 Actions Émise le Filtrer Rechercher et…" at bounding box center [264, 130] width 528 height 260
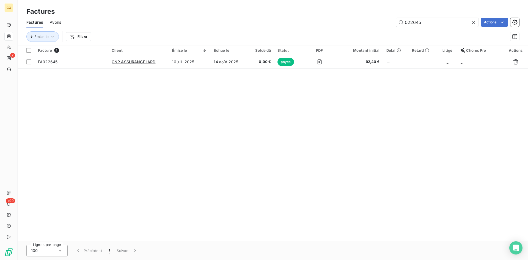
click at [123, 37] on div "Émise le Filtrer" at bounding box center [265, 36] width 479 height 10
click at [40, 34] on button "Émise le" at bounding box center [42, 36] width 32 height 10
click at [96, 53] on icon at bounding box center [96, 53] width 3 height 1
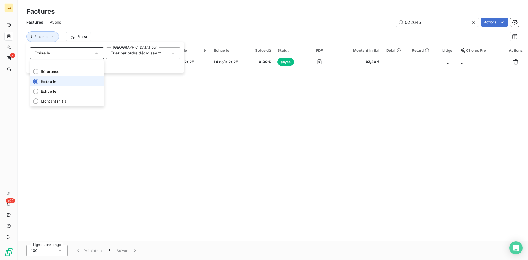
click at [71, 81] on li "Émise le" at bounding box center [67, 81] width 74 height 10
click at [177, 52] on div "Trier par ordre décroissant" at bounding box center [143, 53] width 74 height 12
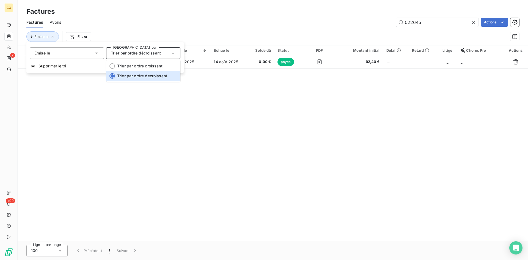
click at [69, 107] on div "Facture 1 Client Émise le Échue le Solde dû Statut PDF Montant initial Délai Re…" at bounding box center [273, 143] width 510 height 196
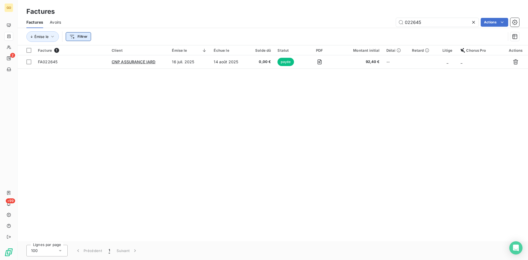
click at [73, 33] on html "GO 2 +99 Factures Factures Avoirs 022645 Actions Émise le Filtrer Facture 1 Cli…" at bounding box center [264, 130] width 528 height 260
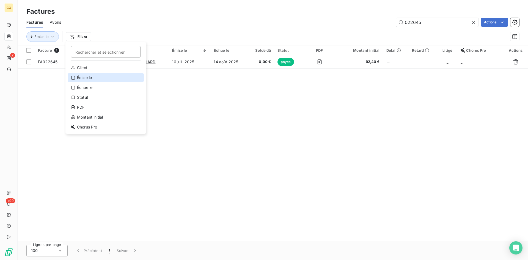
click at [84, 77] on div "Émise le" at bounding box center [106, 77] width 76 height 9
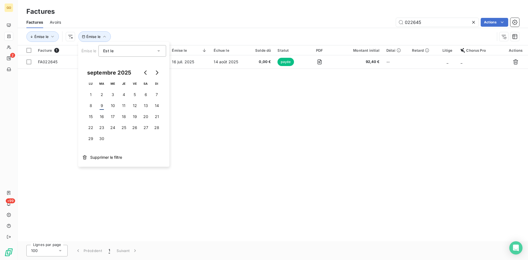
click at [162, 52] on div "Est le" at bounding box center [132, 51] width 68 height 12
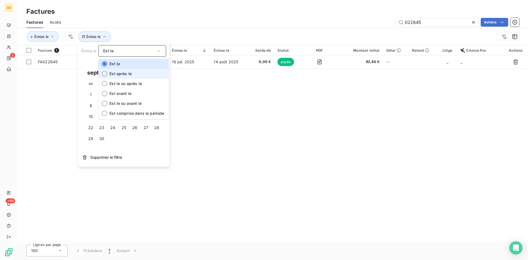
click at [138, 71] on li "Est après le" at bounding box center [133, 74] width 70 height 10
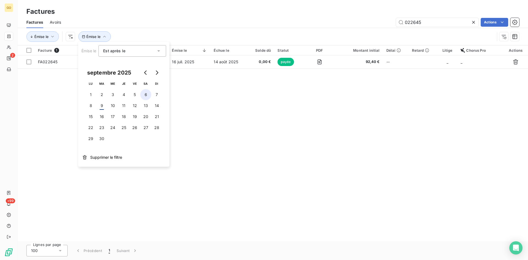
click at [145, 95] on button "6" at bounding box center [145, 94] width 11 height 11
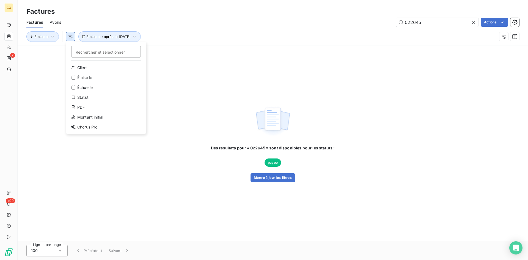
click at [69, 37] on html "GO 2 +99 Factures Factures Avoirs 022645 Actions Émise le Rechercher et sélecti…" at bounding box center [264, 130] width 528 height 260
click at [197, 37] on html "GO 2 +99 Factures Factures Avoirs 022645 Actions Émise le Rechercher et sélecti…" at bounding box center [264, 130] width 528 height 260
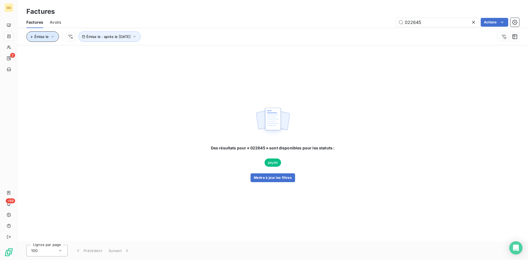
click at [47, 36] on span "Émise le" at bounding box center [41, 36] width 14 height 4
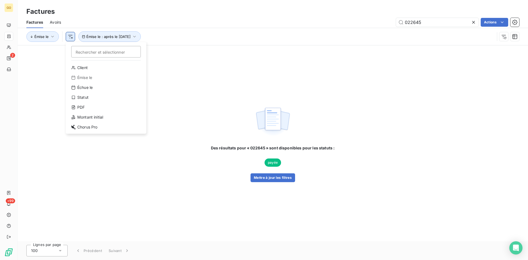
click at [69, 35] on html "GO 2 +99 Factures Factures Avoirs 022645 Actions Émise le Rechercher et sélecti…" at bounding box center [264, 130] width 528 height 260
click at [101, 97] on div "Statut" at bounding box center [106, 97] width 76 height 9
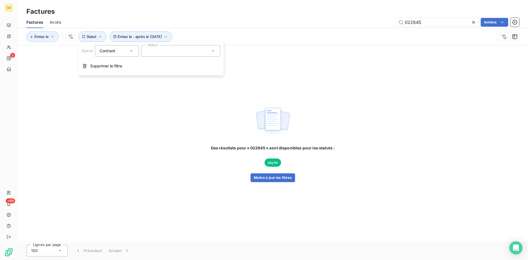
click at [205, 49] on div at bounding box center [180, 51] width 79 height 12
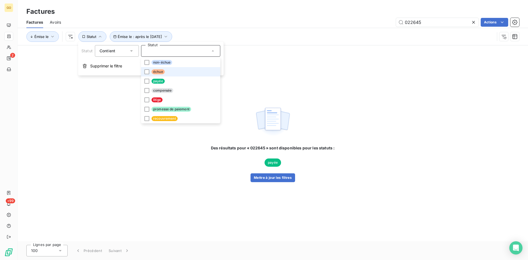
click at [161, 74] on span "échue" at bounding box center [158, 71] width 13 height 5
click at [249, 27] on div "Factures Avoirs 022645 Actions" at bounding box center [273, 22] width 510 height 12
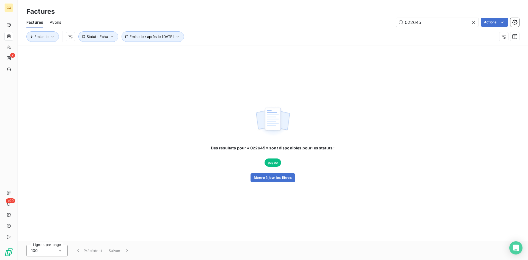
click at [474, 21] on icon at bounding box center [473, 22] width 5 height 5
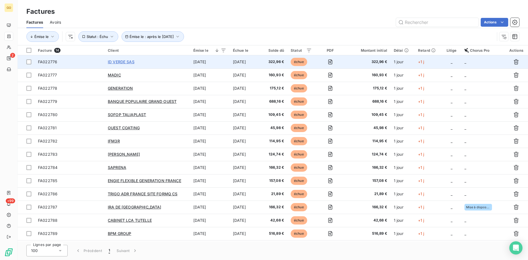
click at [114, 62] on span "ID VERDE SAS" at bounding box center [121, 61] width 27 height 5
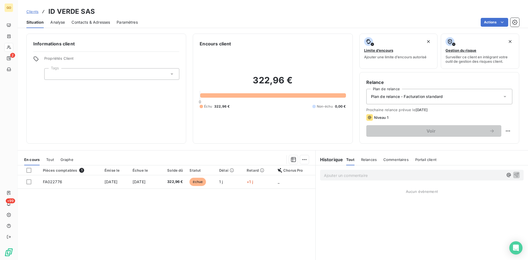
click at [83, 23] on span "Contacts & Adresses" at bounding box center [90, 22] width 38 height 5
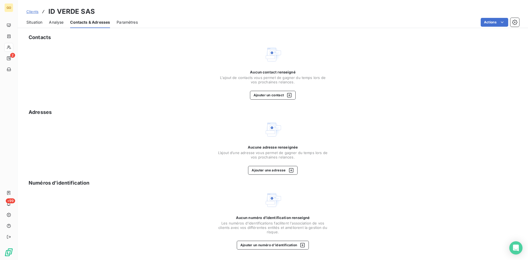
click at [35, 23] on span "Situation" at bounding box center [34, 22] width 16 height 5
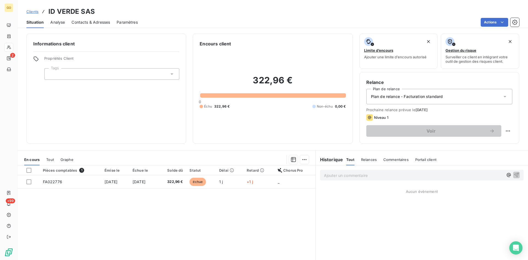
click at [55, 21] on span "Analyse" at bounding box center [57, 22] width 15 height 5
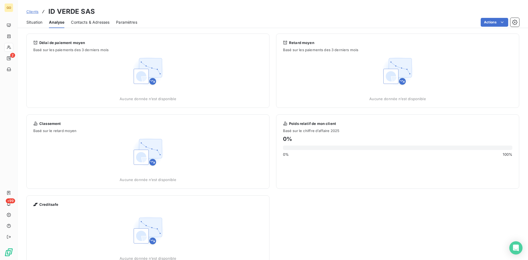
click at [35, 22] on span "Situation" at bounding box center [34, 22] width 16 height 5
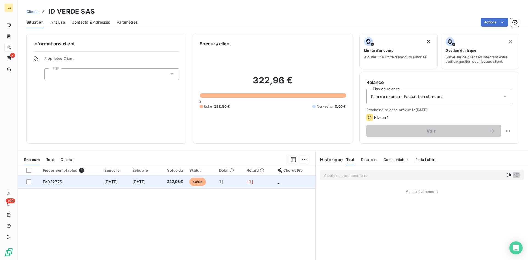
click at [104, 181] on span "[DATE]" at bounding box center [110, 181] width 13 height 5
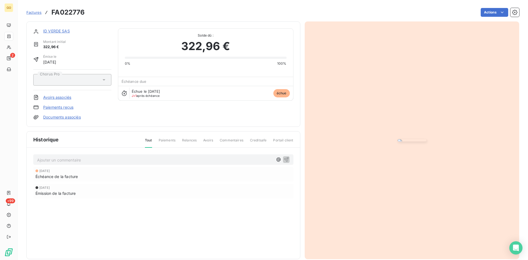
click at [56, 30] on link "ID VERDE SAS" at bounding box center [56, 31] width 27 height 5
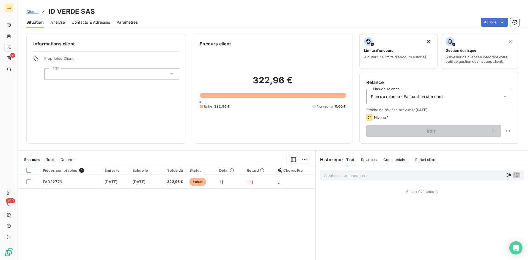
click at [98, 22] on span "Contacts & Adresses" at bounding box center [90, 22] width 38 height 5
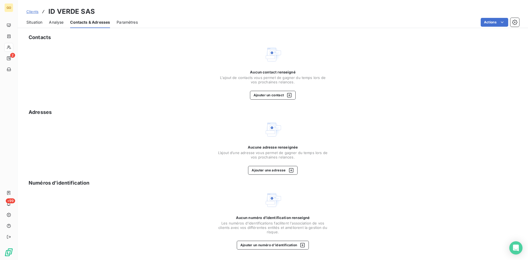
click at [59, 22] on span "Analyse" at bounding box center [56, 22] width 15 height 5
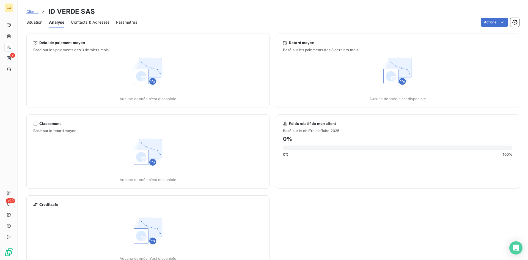
click at [34, 22] on span "Situation" at bounding box center [34, 22] width 16 height 5
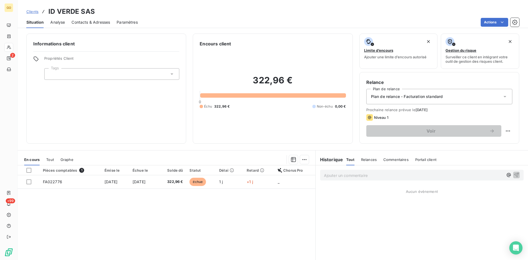
click at [90, 23] on span "Contacts & Adresses" at bounding box center [90, 22] width 38 height 5
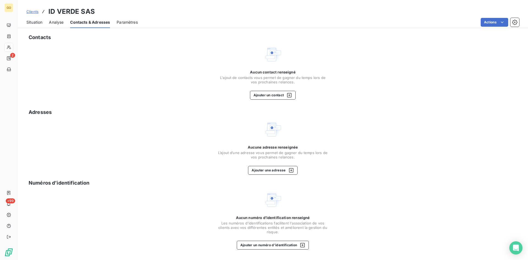
click at [33, 23] on span "Situation" at bounding box center [34, 22] width 16 height 5
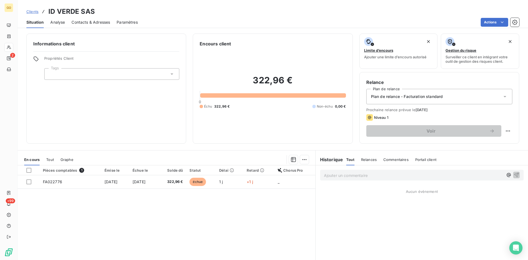
click at [169, 73] on icon at bounding box center [171, 73] width 5 height 5
click at [81, 230] on div "Pièces comptables 1 Émise le Échue le Solde dû Statut Délai Retard Chorus Pro F…" at bounding box center [167, 218] width 298 height 106
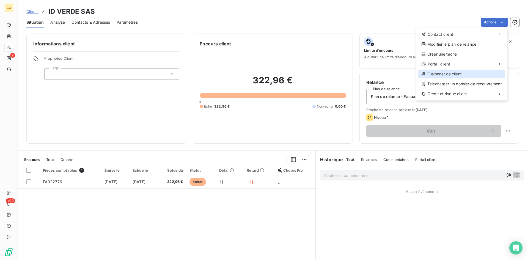
click at [471, 75] on div "Fusionner ce client" at bounding box center [461, 74] width 87 height 9
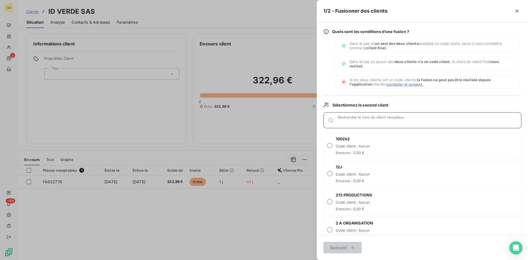
click at [375, 119] on div "Recherche le nom du client récepteur" at bounding box center [429, 119] width 183 height 5
type input "ID VERDE"
click at [376, 145] on div "ID VERDE Code client : Aucun Encours : 0,00 €" at bounding box center [422, 146] width 198 height 26
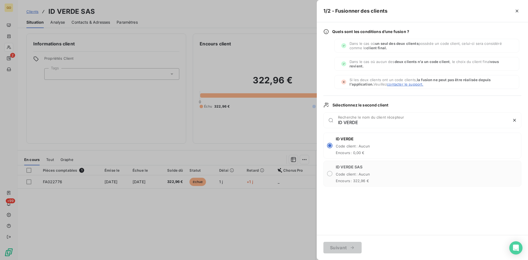
radio input "true"
click at [346, 248] on button "Suivant" at bounding box center [342, 248] width 38 height 12
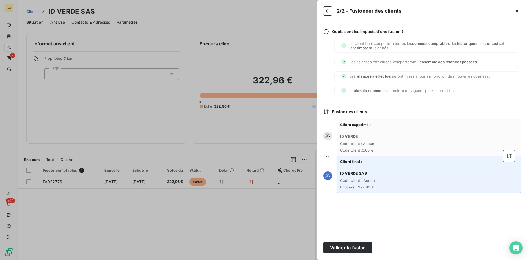
click at [329, 157] on icon at bounding box center [327, 155] width 5 height 5
click at [327, 156] on icon at bounding box center [327, 155] width 5 height 5
click at [509, 156] on icon "button" at bounding box center [508, 155] width 5 height 5
click at [354, 247] on button "Valider la fusion" at bounding box center [347, 248] width 49 height 12
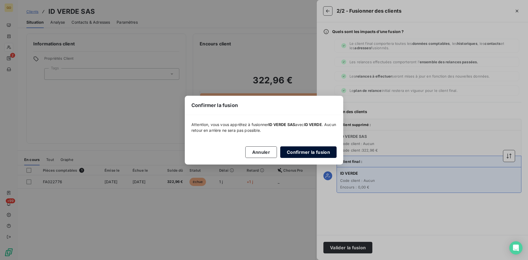
click at [312, 153] on button "Confirmer la fusion" at bounding box center [308, 152] width 56 height 12
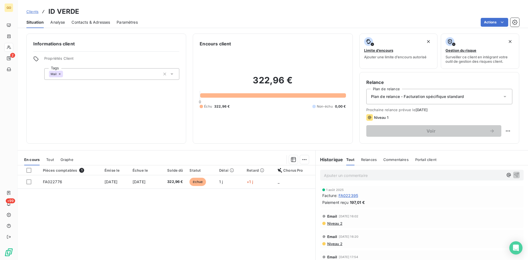
drag, startPoint x: 89, startPoint y: 21, endPoint x: 88, endPoint y: 24, distance: 3.2
click at [88, 24] on span "Contacts & Adresses" at bounding box center [90, 22] width 38 height 5
